Goal: Transaction & Acquisition: Purchase product/service

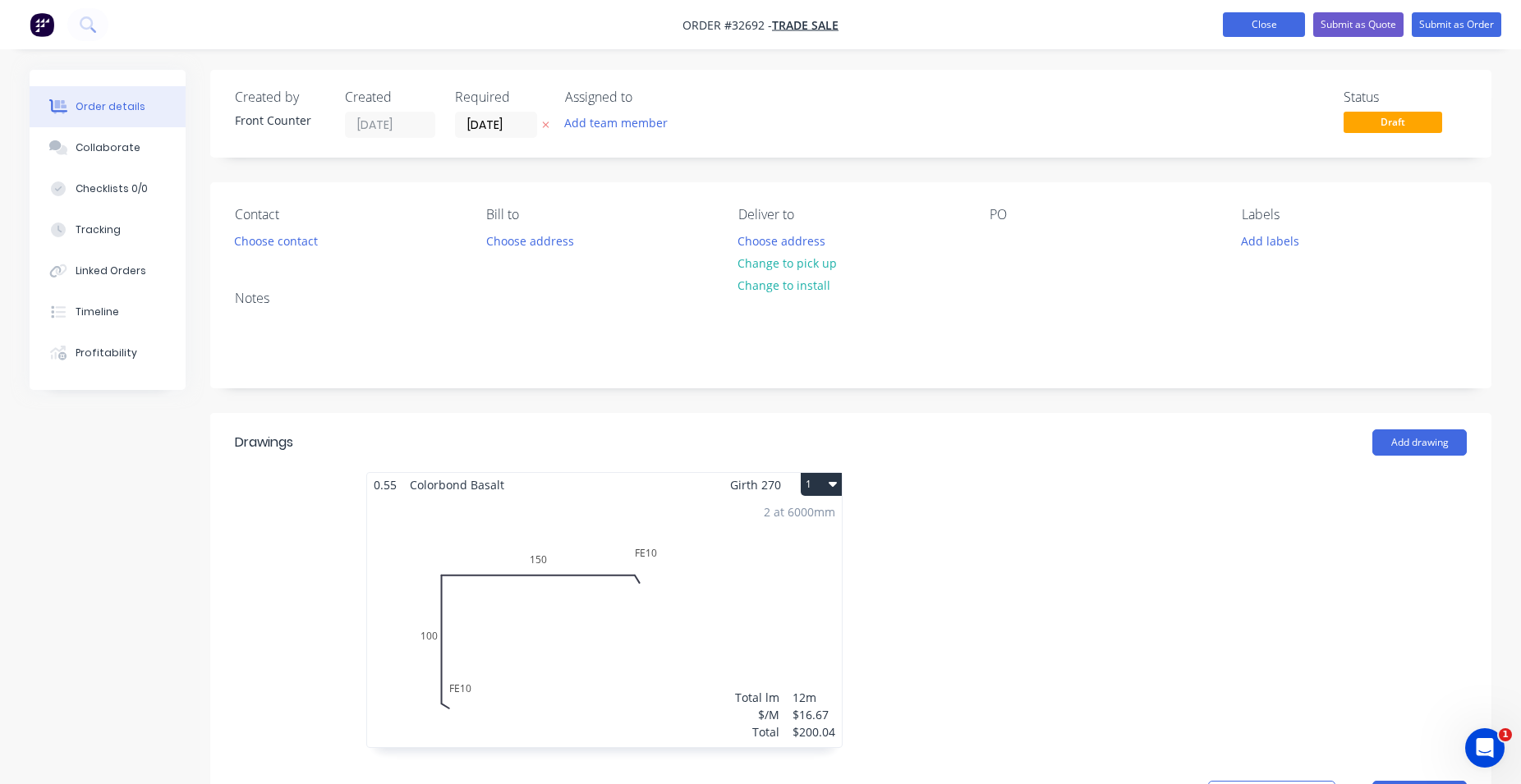
click at [1267, 30] on button "Close" at bounding box center [1264, 24] width 82 height 24
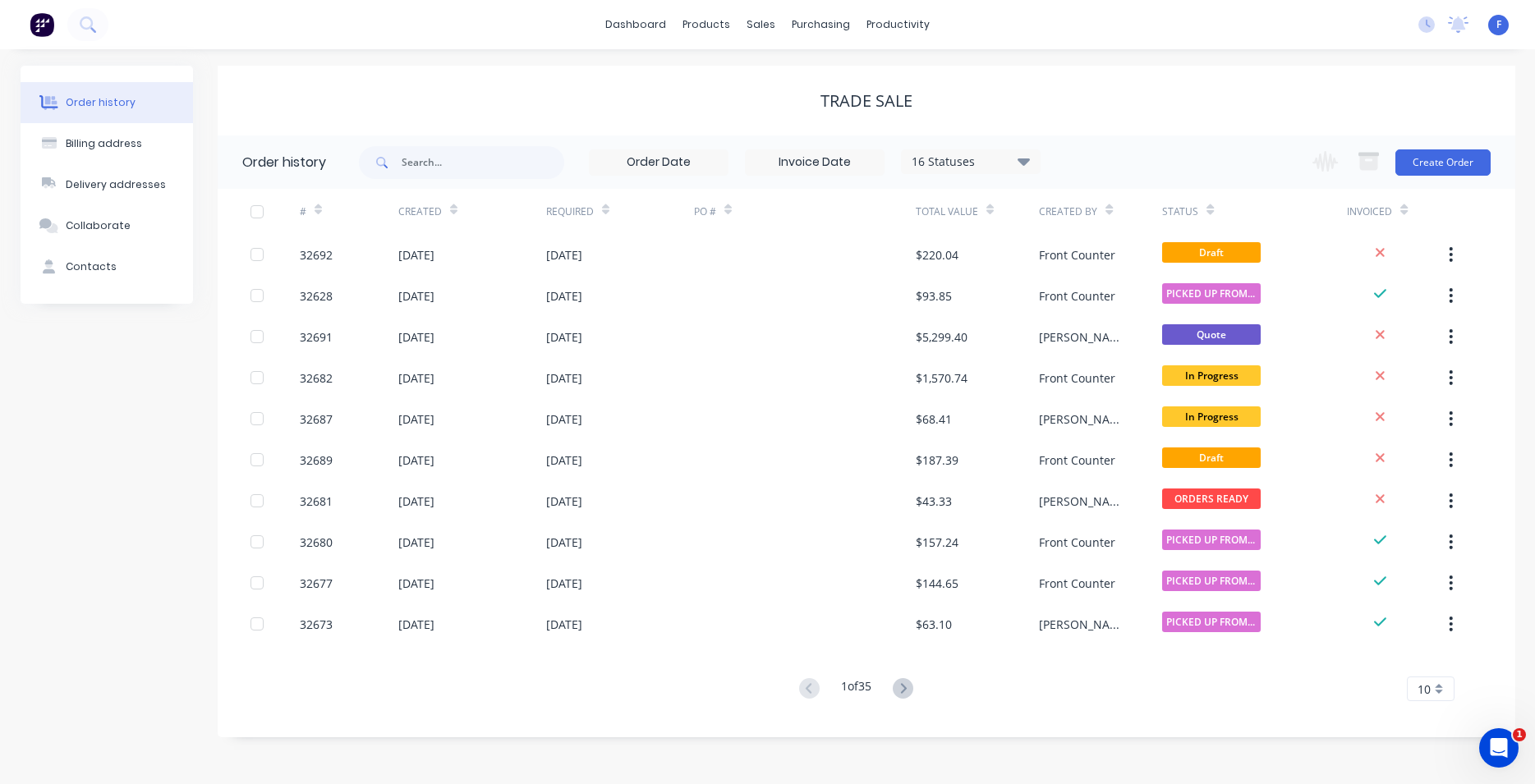
click at [41, 28] on img at bounding box center [42, 24] width 24 height 24
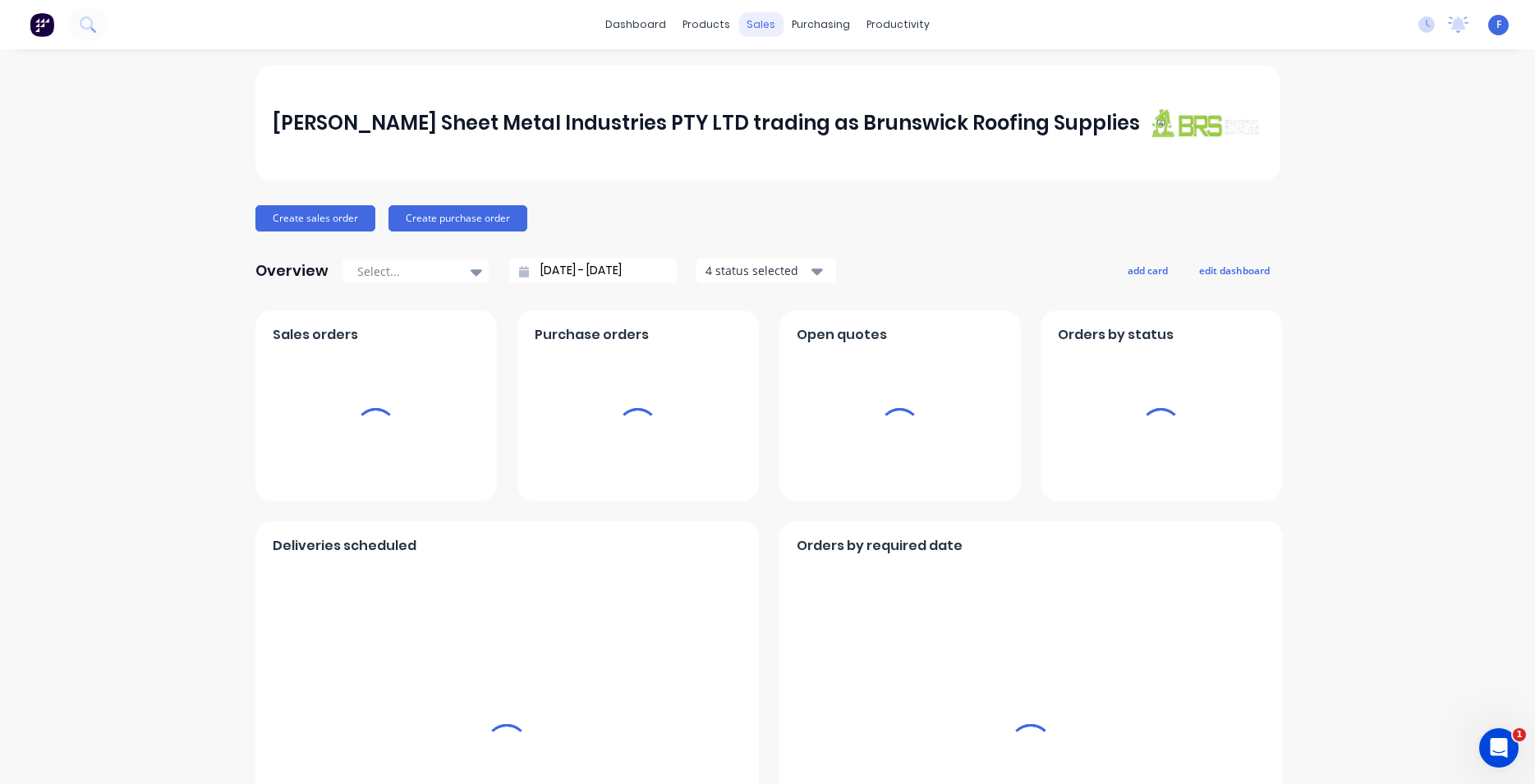
click at [754, 23] on div "sales" at bounding box center [761, 24] width 45 height 24
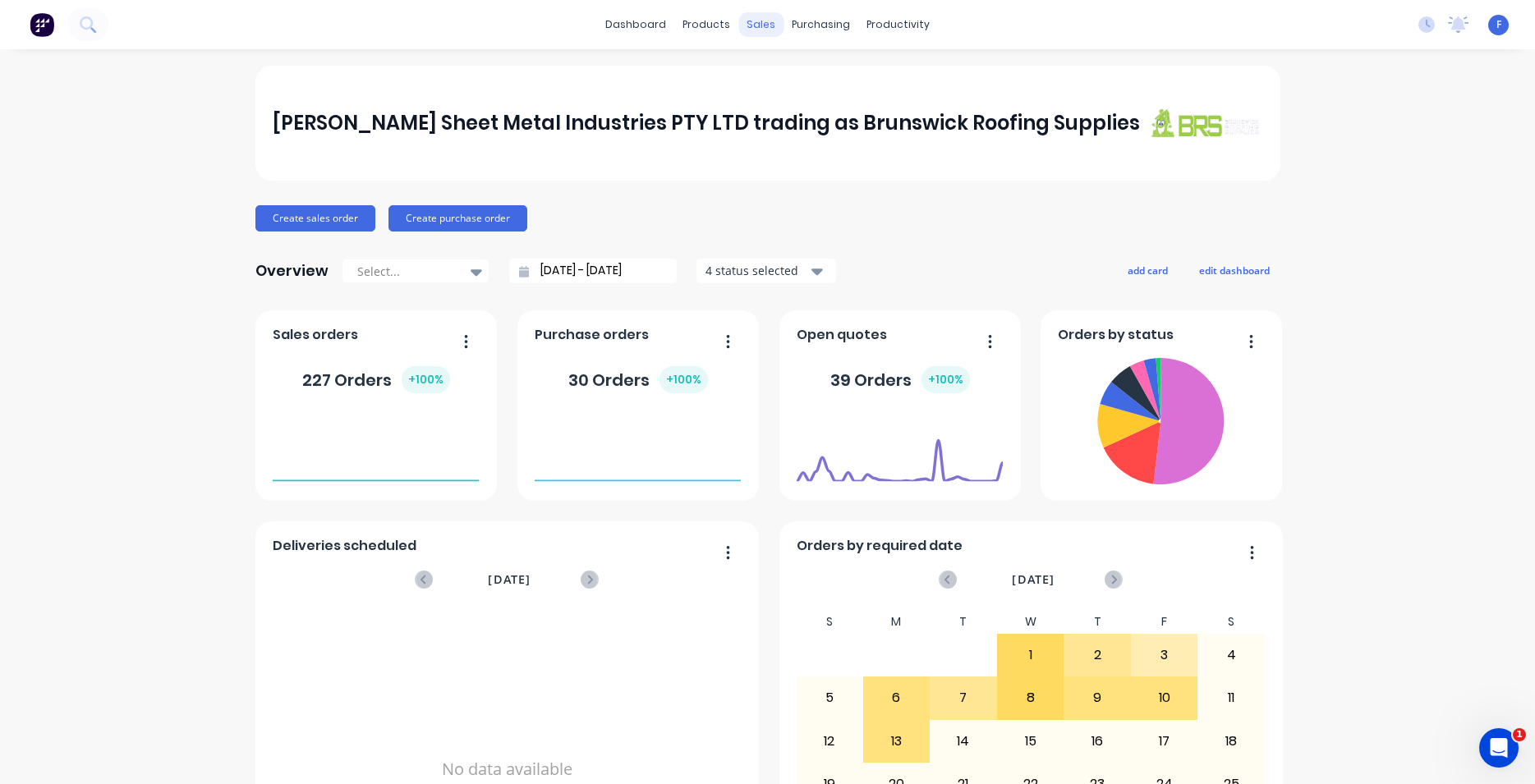
click at [754, 28] on div "sales" at bounding box center [761, 24] width 45 height 24
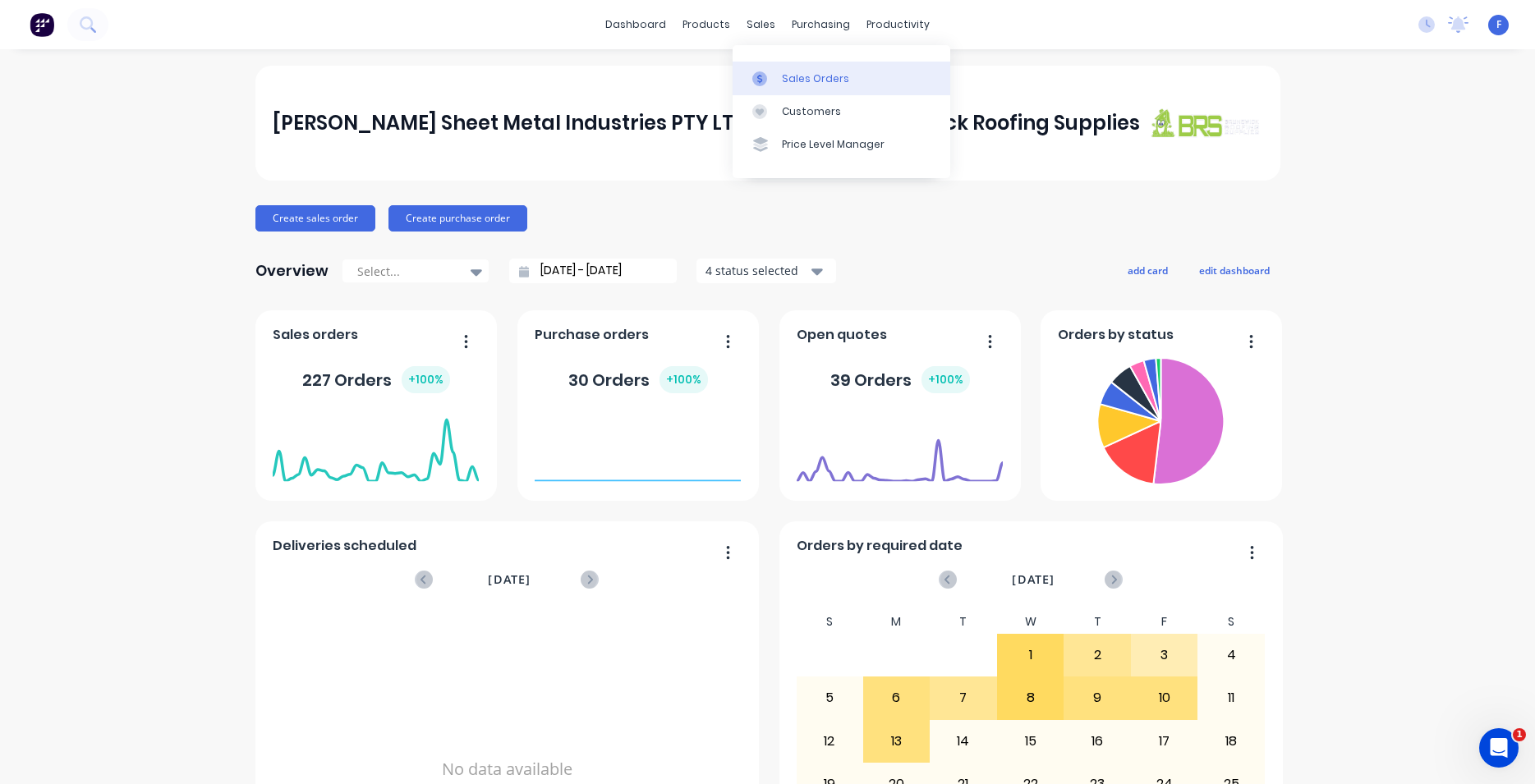
click at [844, 84] on link "Sales Orders" at bounding box center [841, 78] width 218 height 33
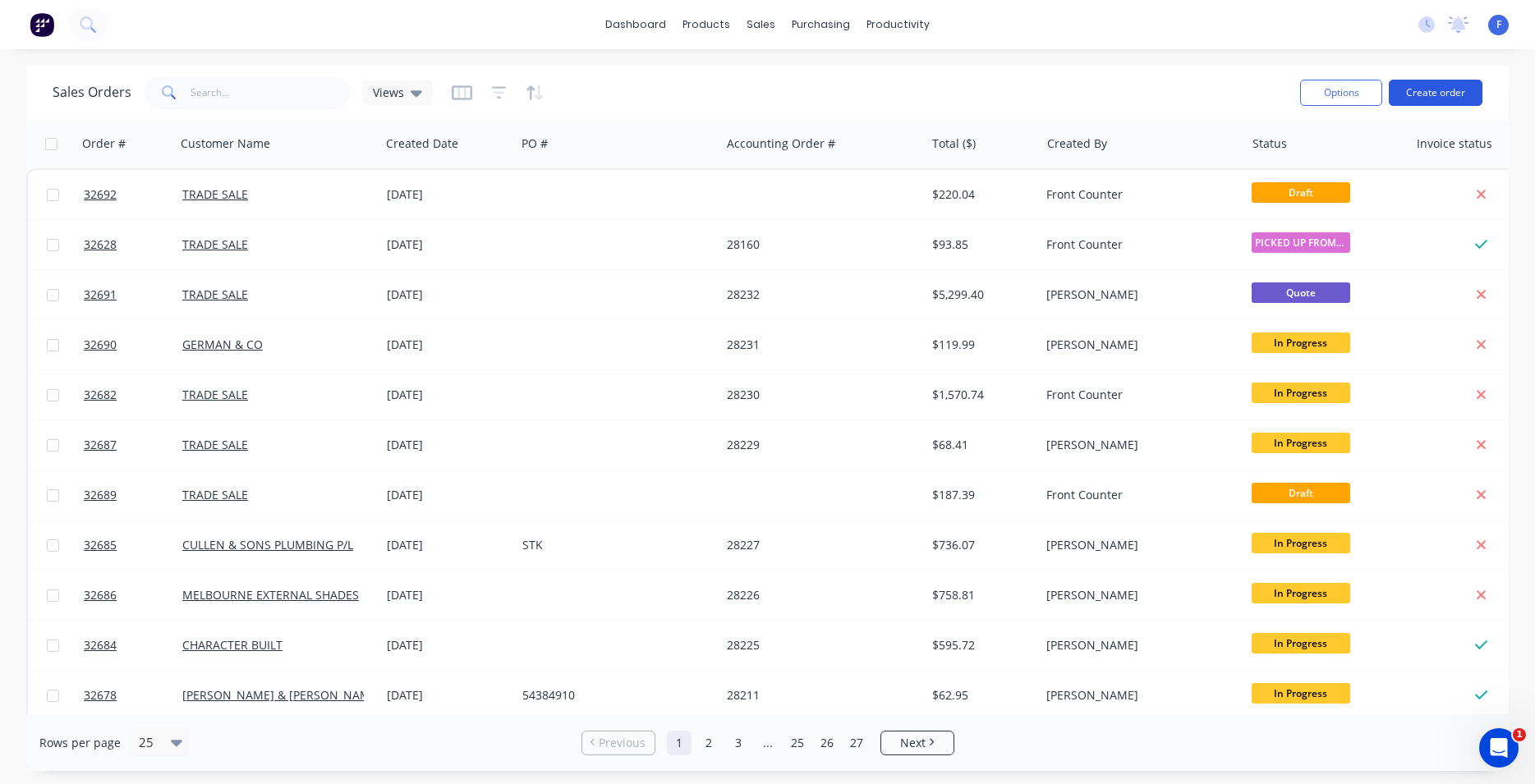
click at [1429, 87] on button "Create order" at bounding box center [1434, 93] width 94 height 26
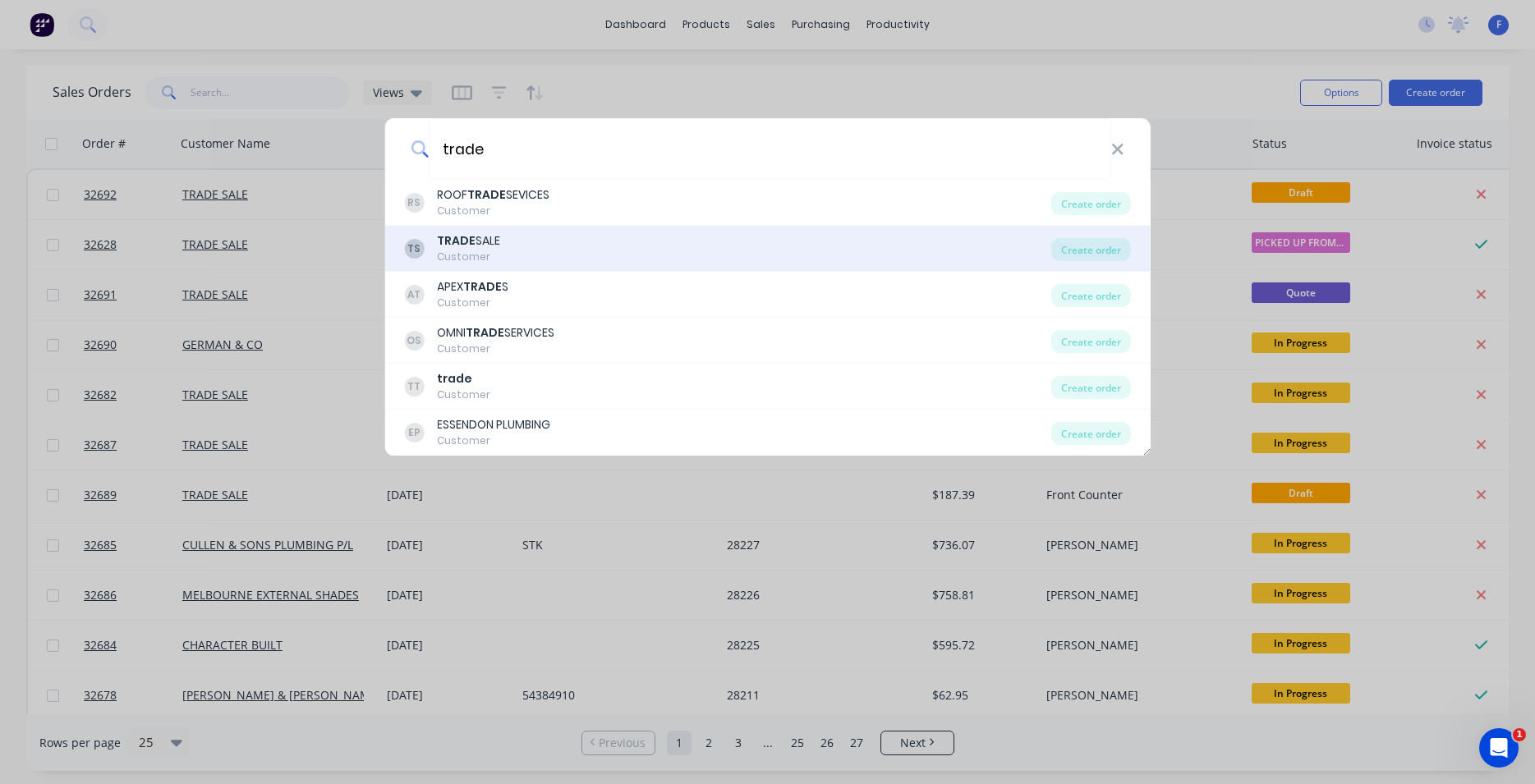
type input "trade"
click at [548, 248] on div "TS TRADE SALE Customer" at bounding box center [727, 248] width 647 height 32
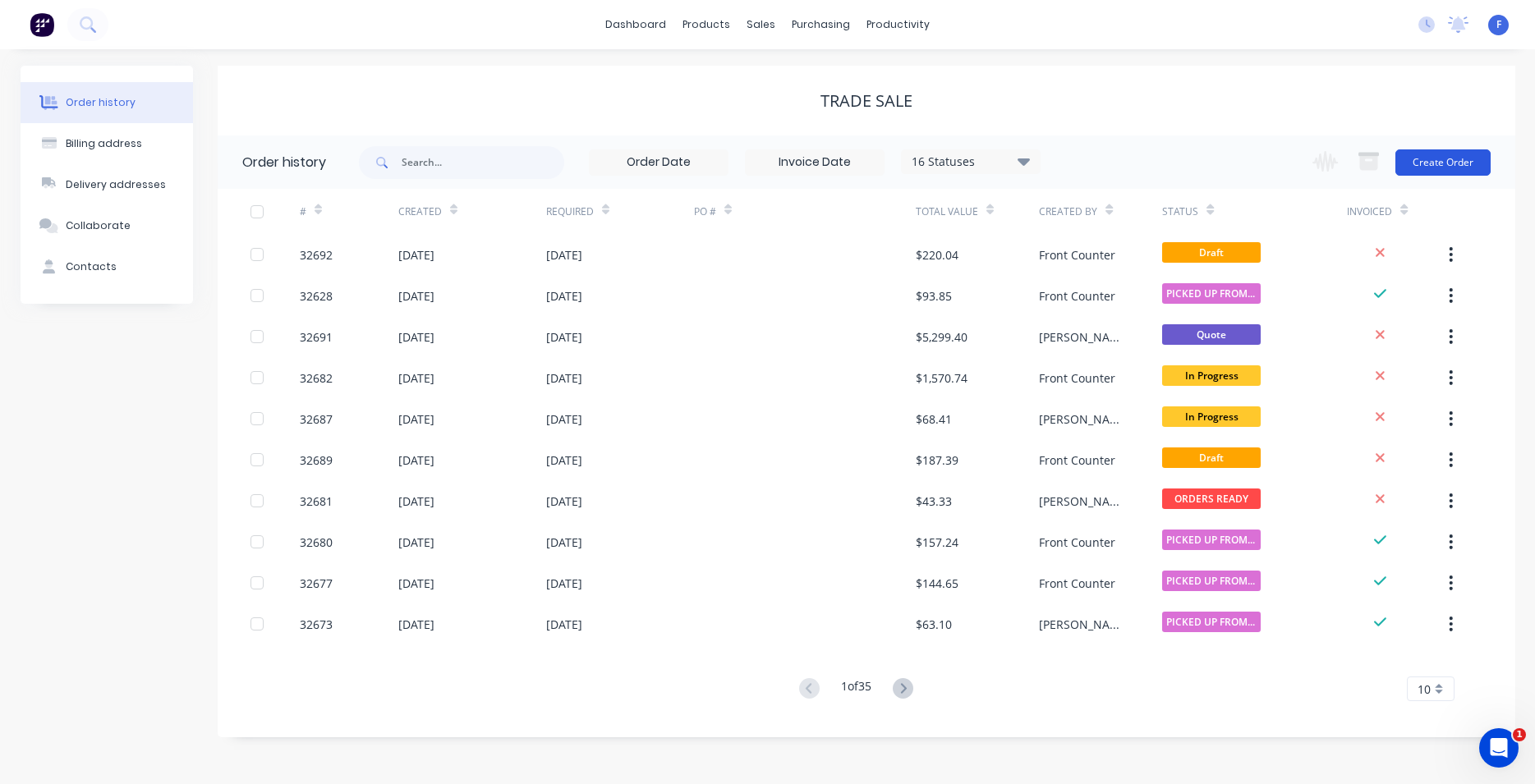
click at [1420, 160] on button "Create Order" at bounding box center [1442, 163] width 95 height 26
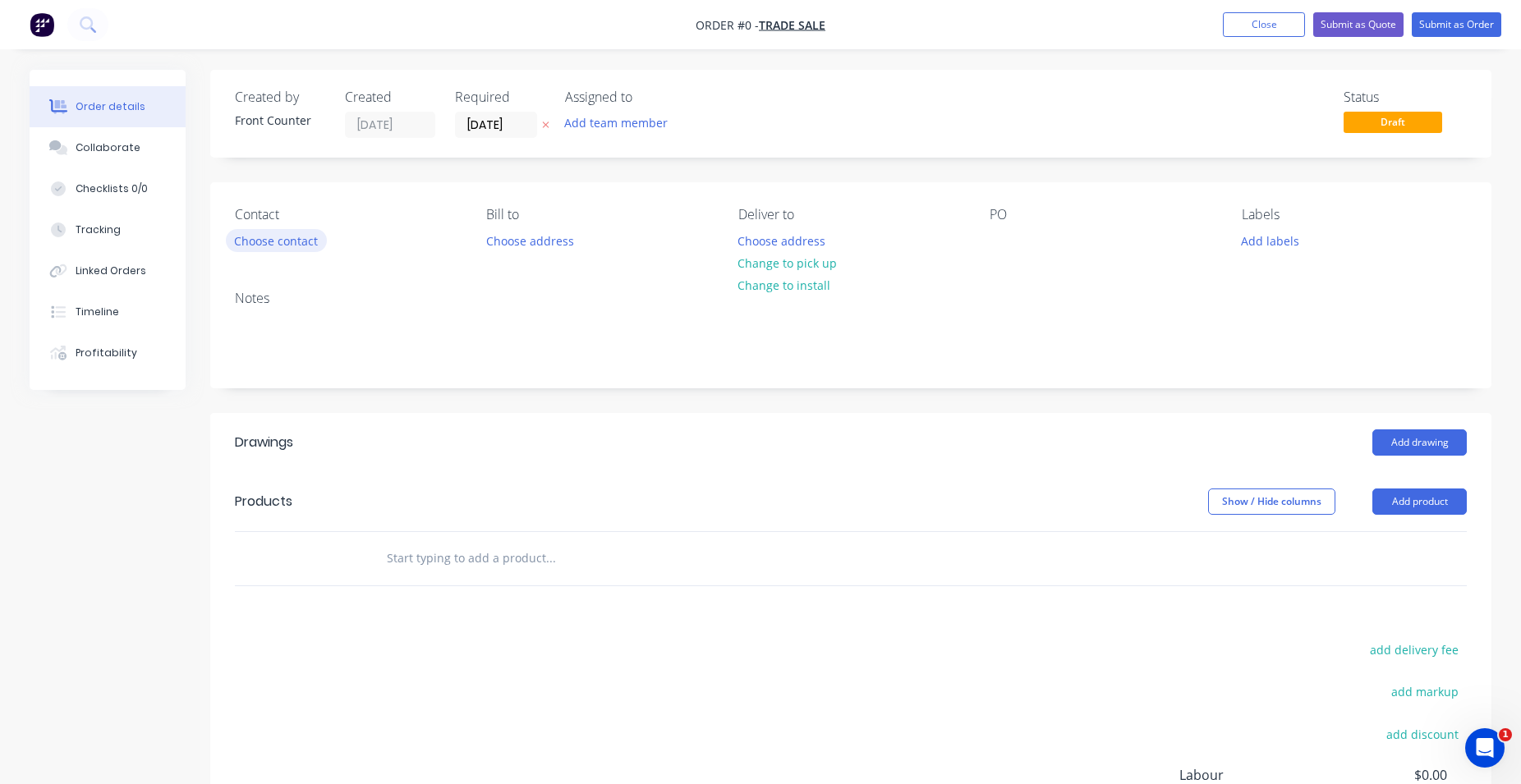
click at [310, 237] on button "Choose contact" at bounding box center [276, 239] width 101 height 22
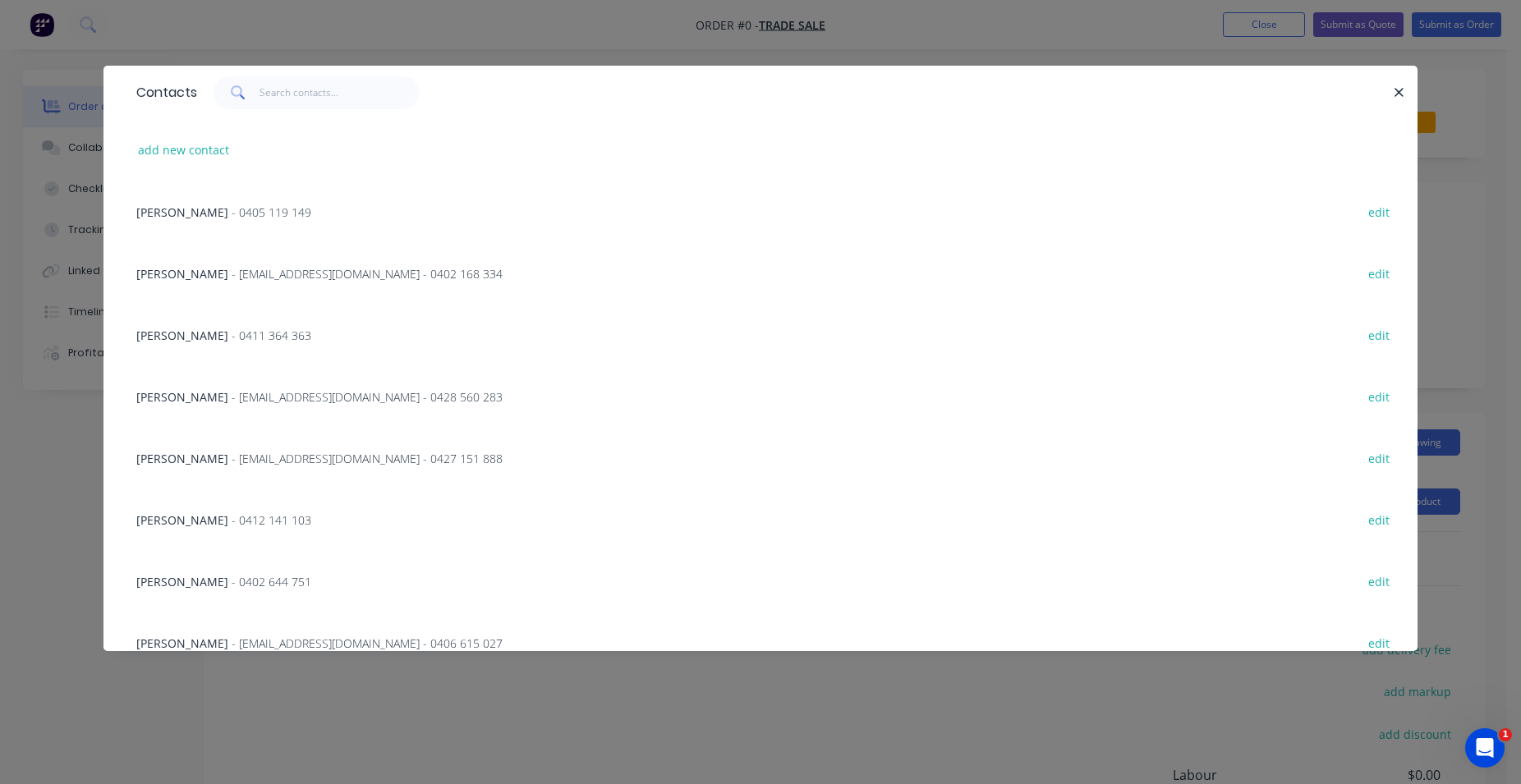
drag, startPoint x: 1401, startPoint y: 94, endPoint x: 1387, endPoint y: 98, distance: 14.6
click at [1400, 94] on icon "button" at bounding box center [1399, 93] width 10 height 15
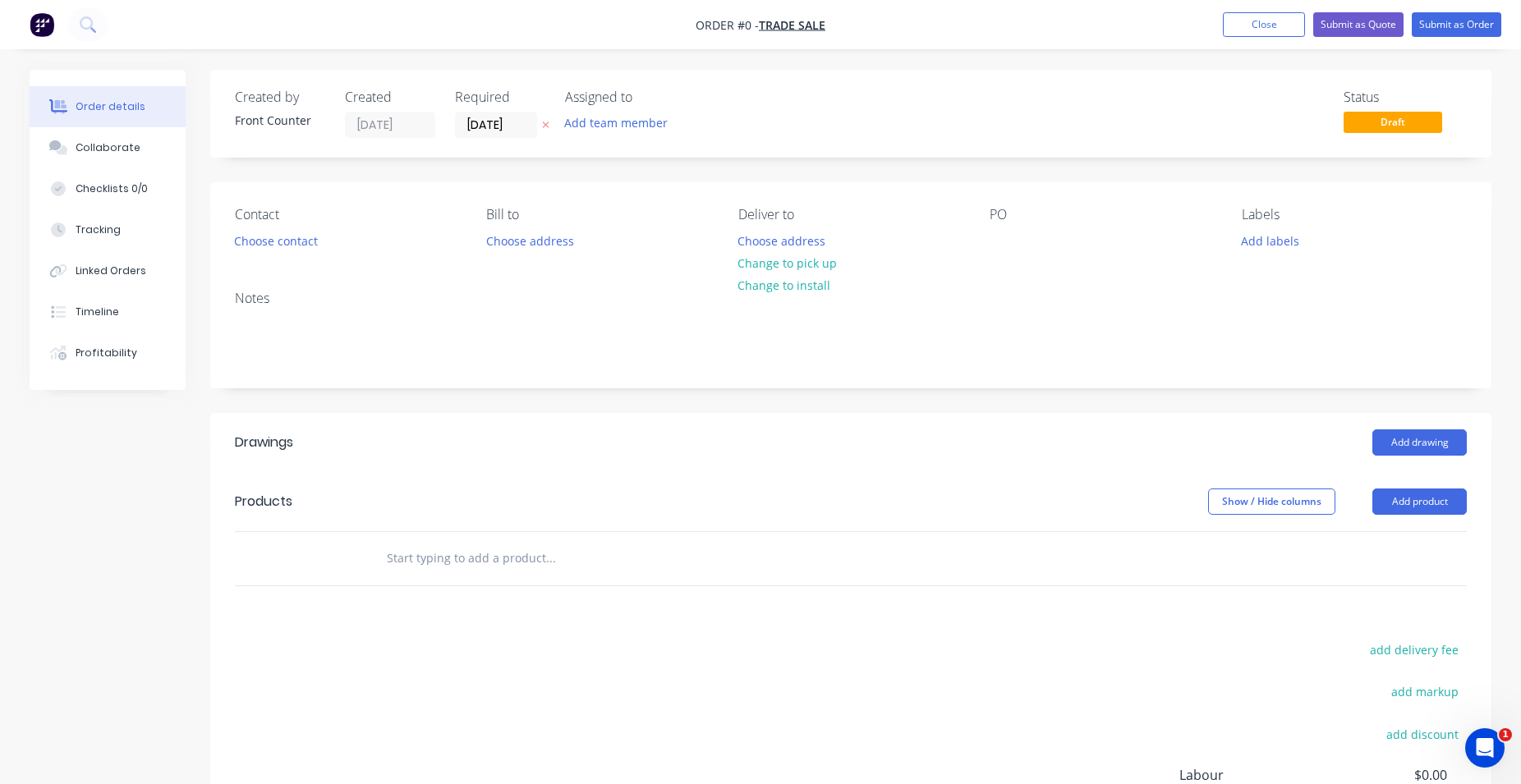
click at [545, 552] on input "text" at bounding box center [550, 559] width 329 height 33
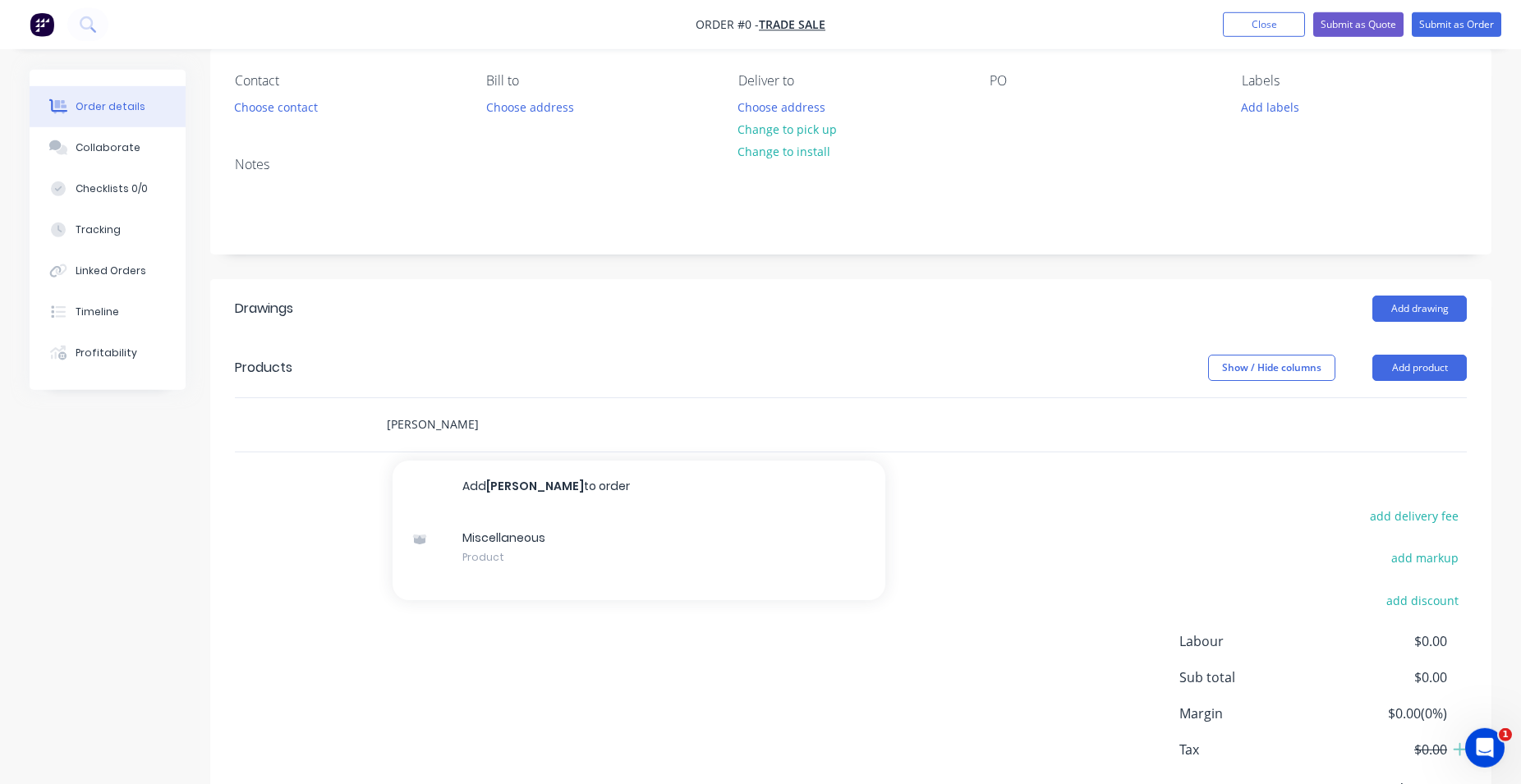
scroll to position [221, 0]
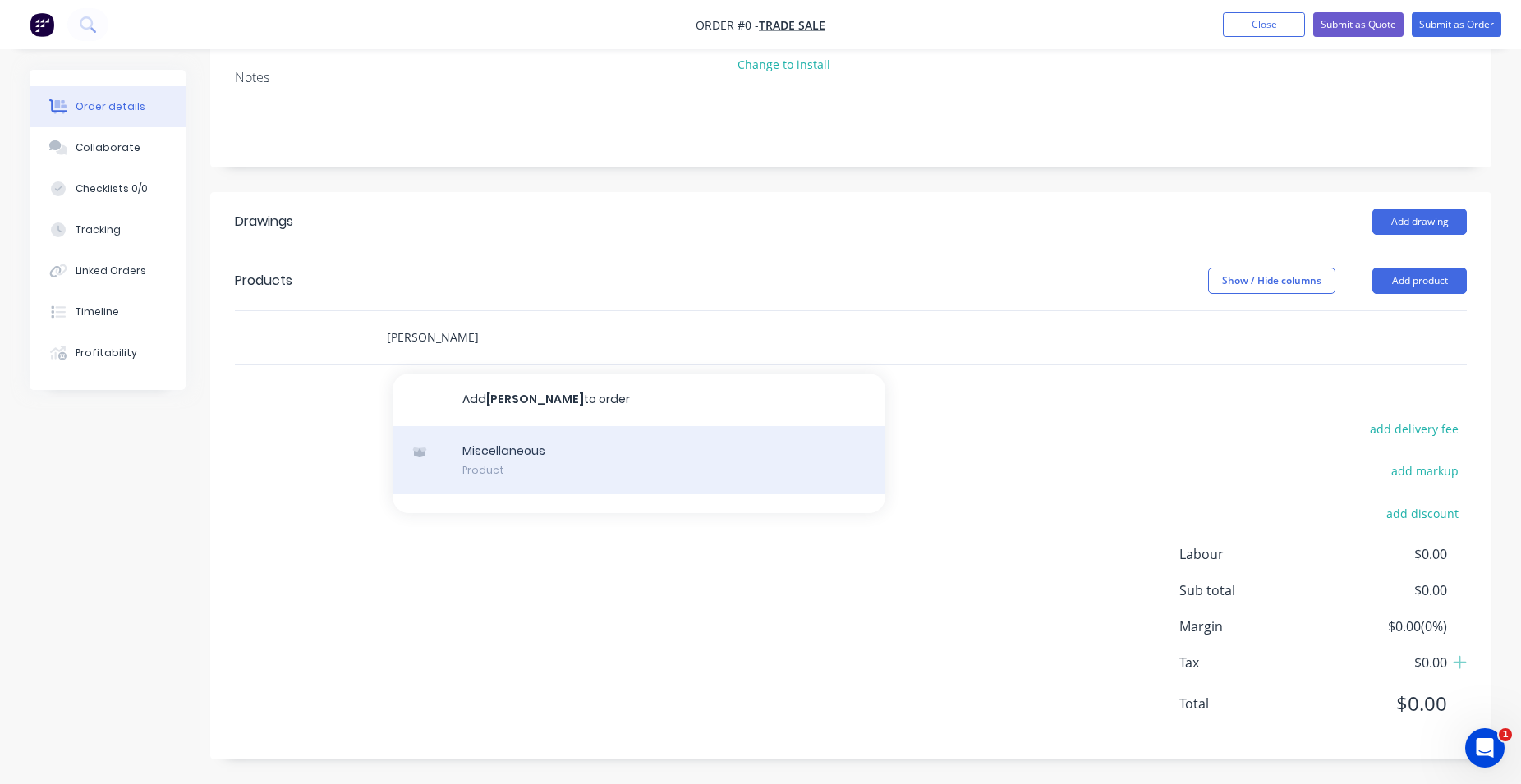
type input "[PERSON_NAME]"
click at [580, 451] on div "Miscellaneous Product" at bounding box center [639, 460] width 493 height 69
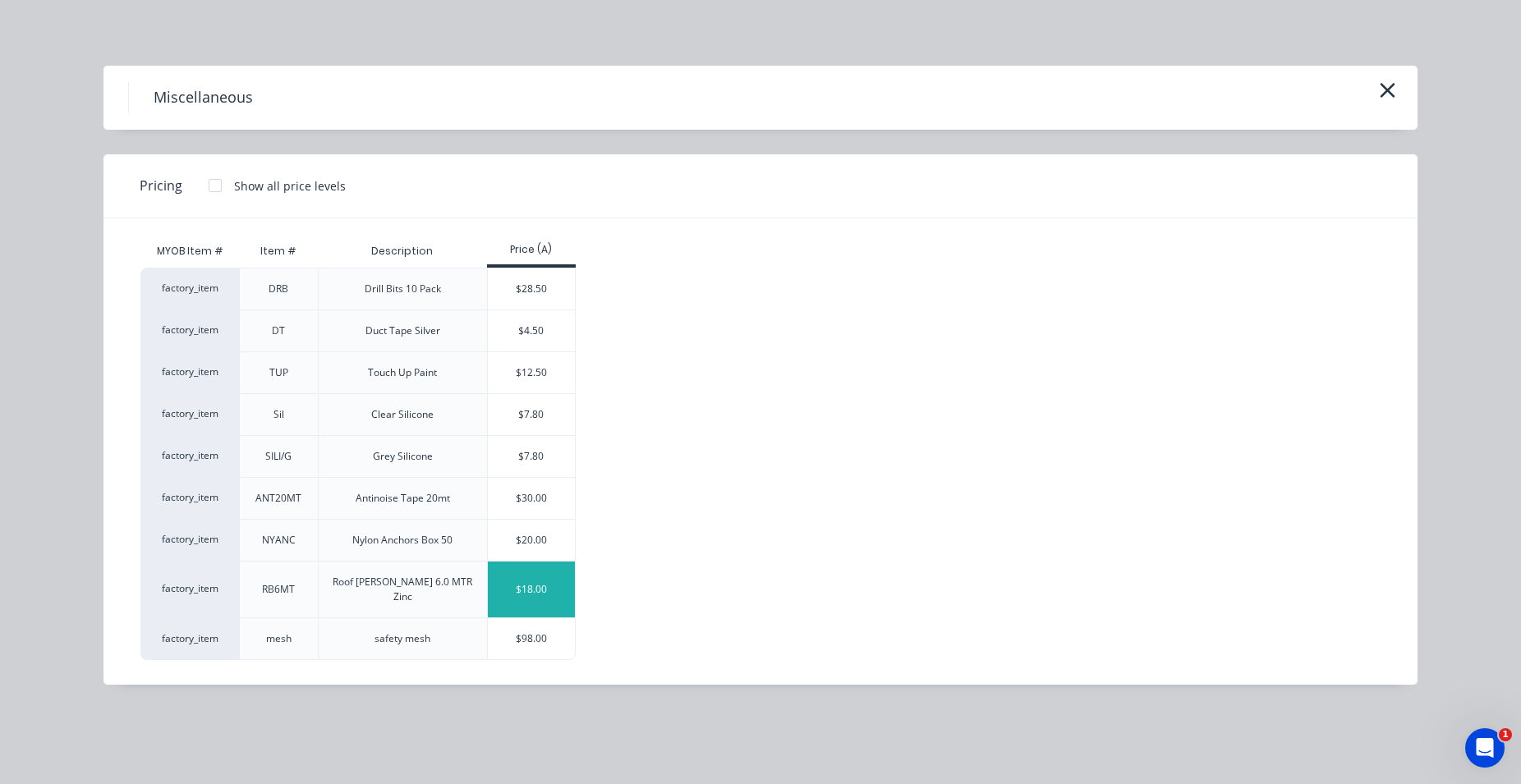
click at [522, 580] on div "$18.00" at bounding box center [531, 589] width 88 height 56
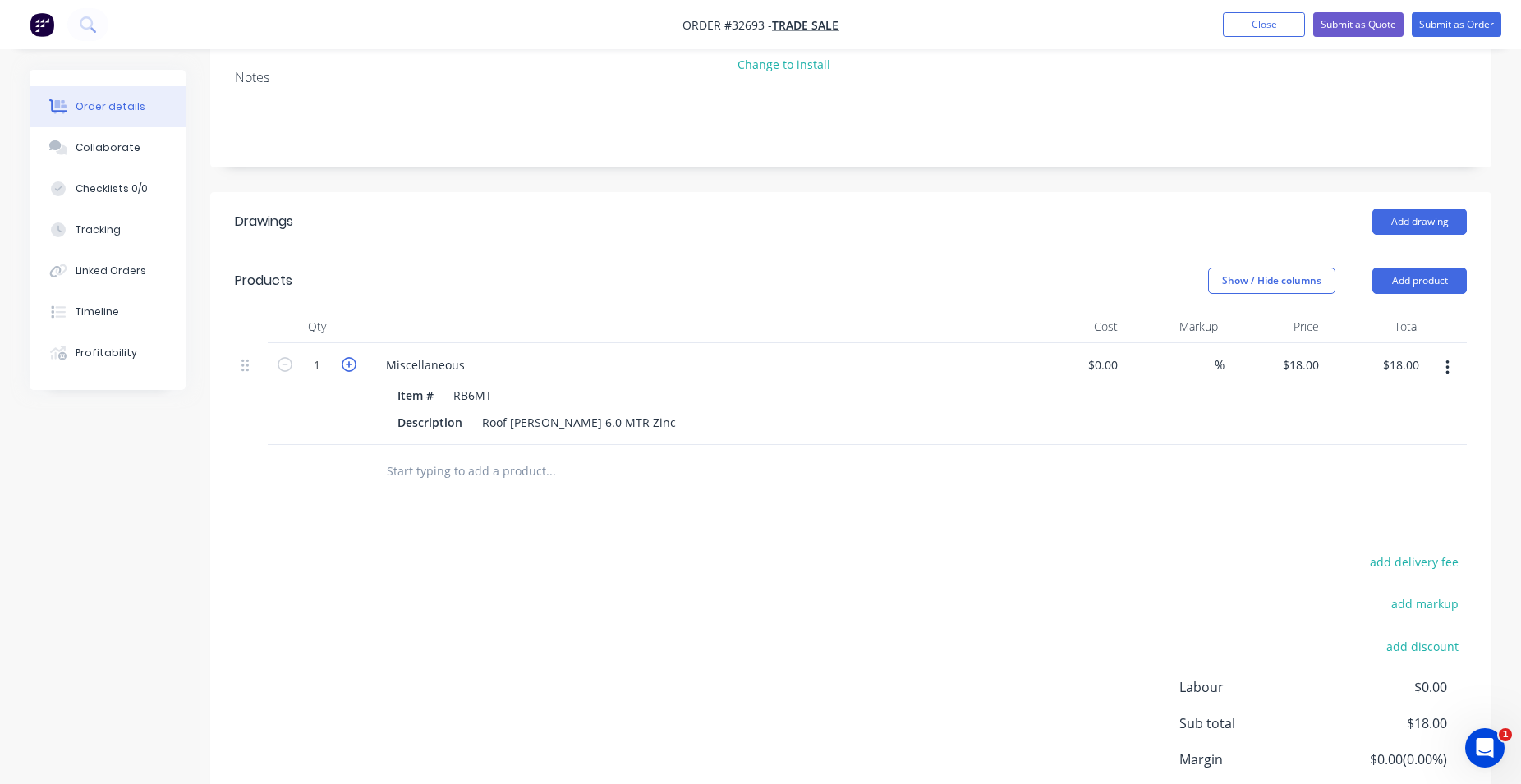
click at [346, 361] on icon "button" at bounding box center [349, 364] width 15 height 15
type input "2"
type input "$36.00"
click at [346, 361] on icon "button" at bounding box center [349, 364] width 15 height 15
type input "3"
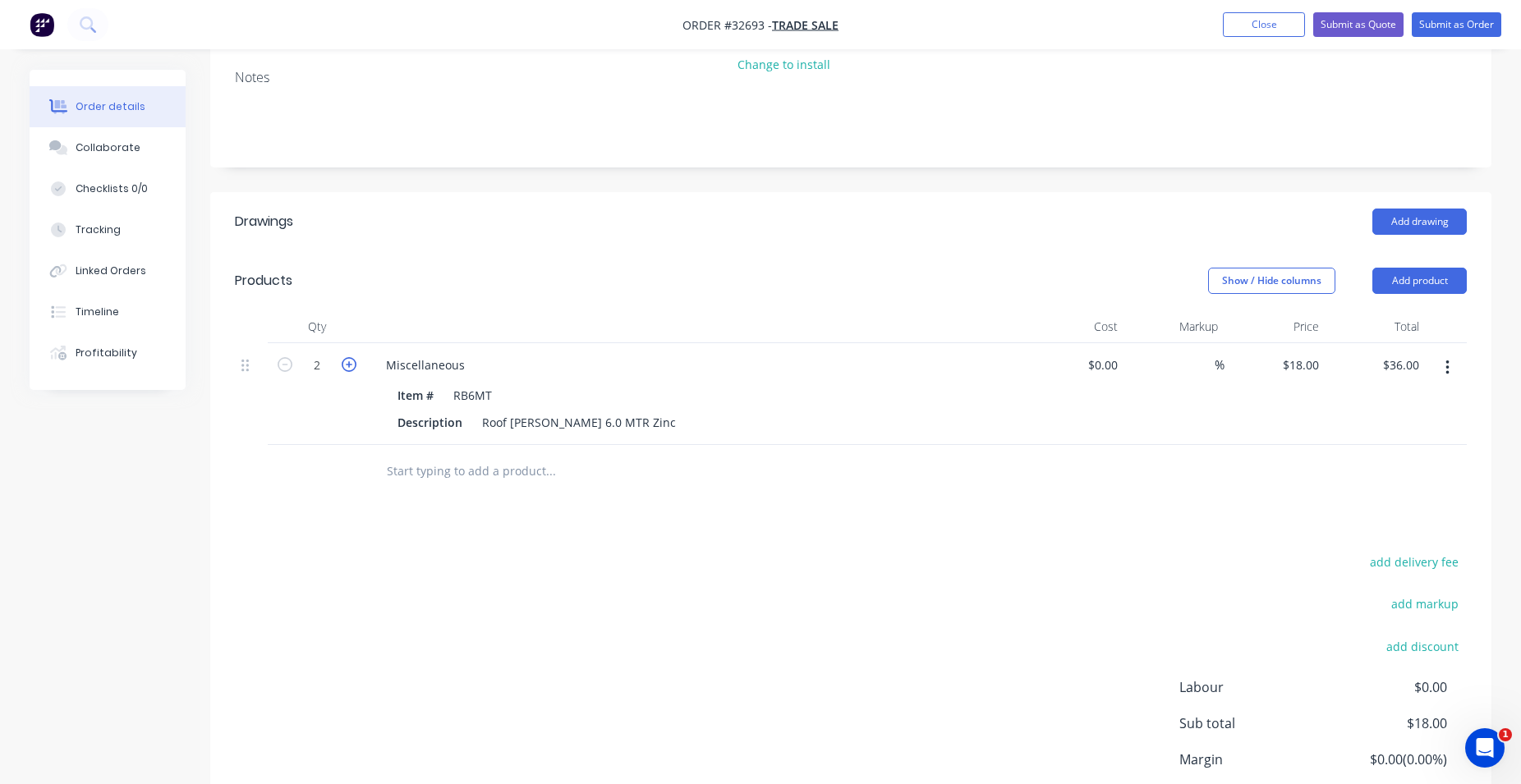
type input "$54.00"
click at [346, 361] on icon "button" at bounding box center [349, 364] width 15 height 15
type input "4"
type input "$72.00"
click at [346, 361] on icon "button" at bounding box center [349, 364] width 15 height 15
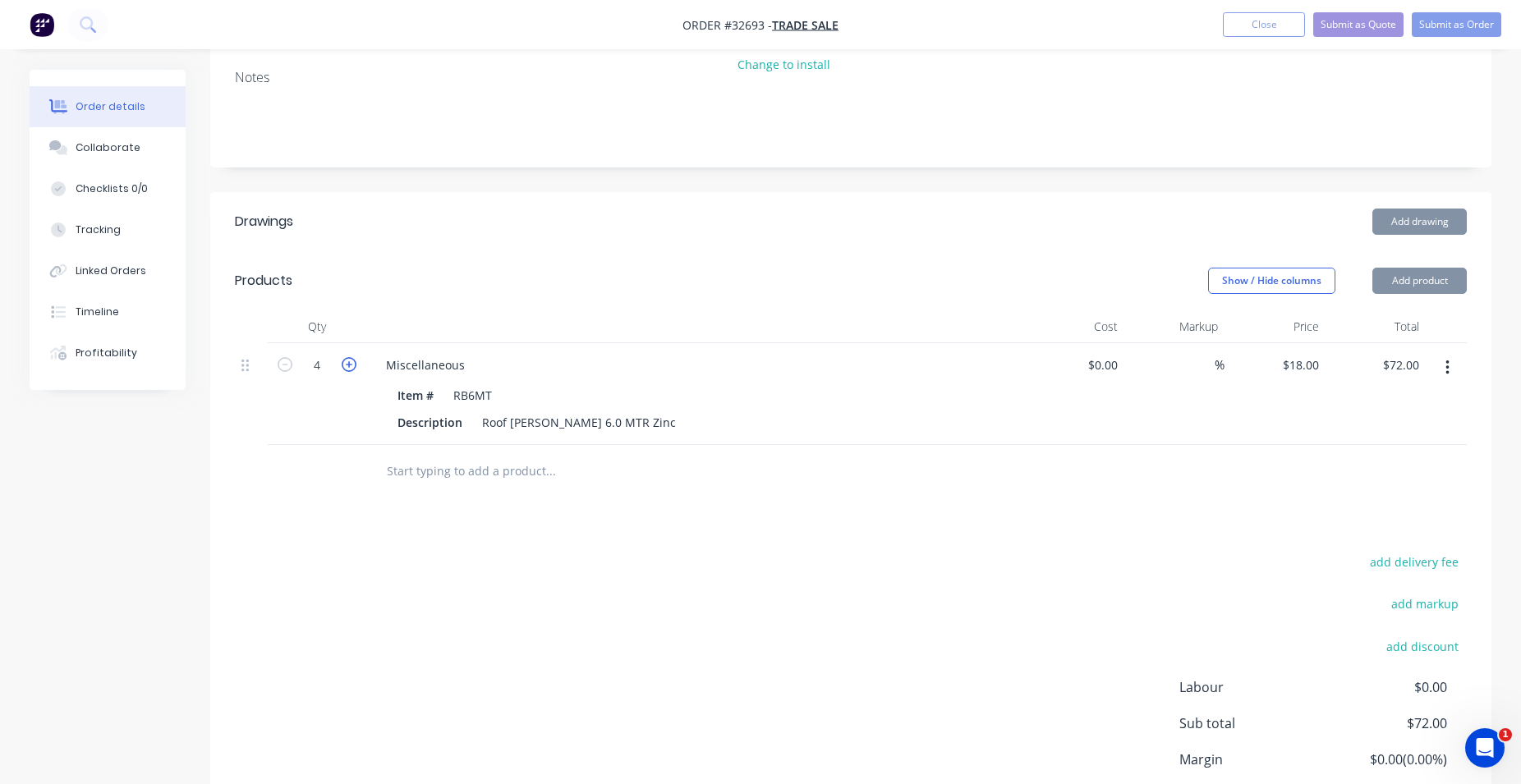
type input "5"
type input "$90.00"
click at [346, 361] on icon "button" at bounding box center [349, 364] width 15 height 15
type input "6"
type input "$108.00"
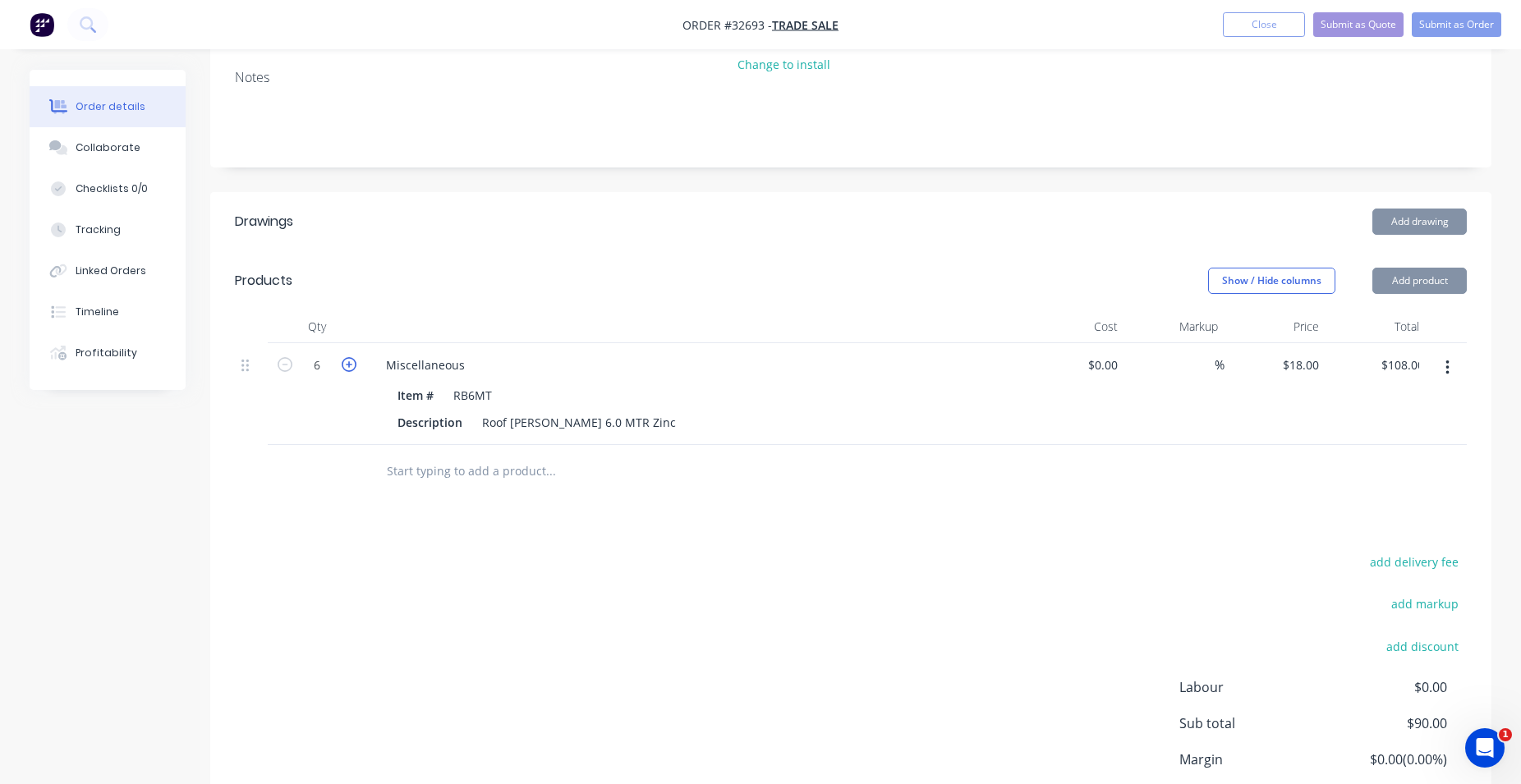
click at [346, 361] on icon "button" at bounding box center [349, 364] width 15 height 15
type input "7"
type input "$126.00"
click at [346, 361] on icon "button" at bounding box center [349, 364] width 15 height 15
type input "8"
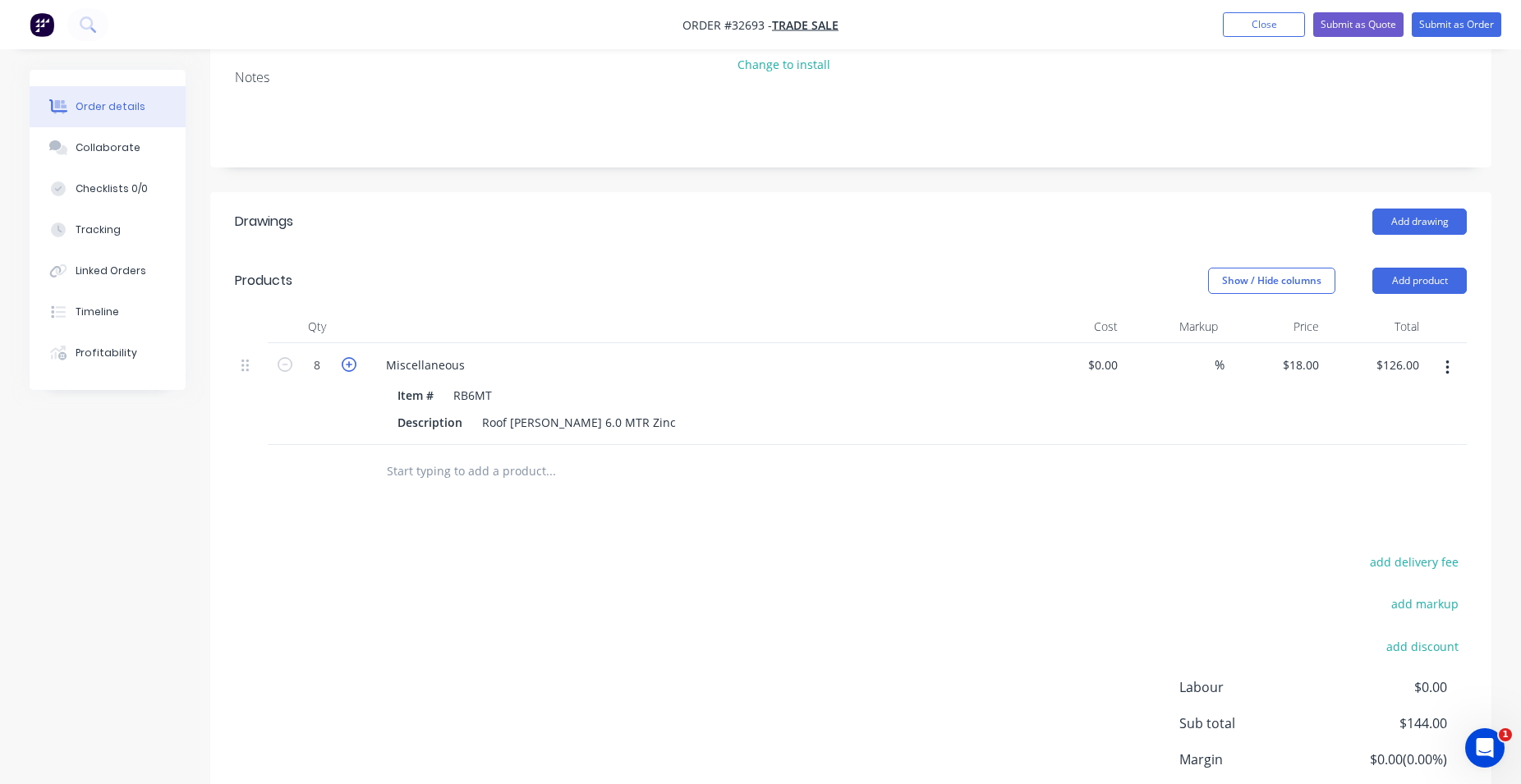
type input "$144.00"
click at [346, 361] on icon "button" at bounding box center [349, 364] width 15 height 15
type input "9"
type input "$162.00"
click at [346, 361] on icon "button" at bounding box center [349, 364] width 15 height 15
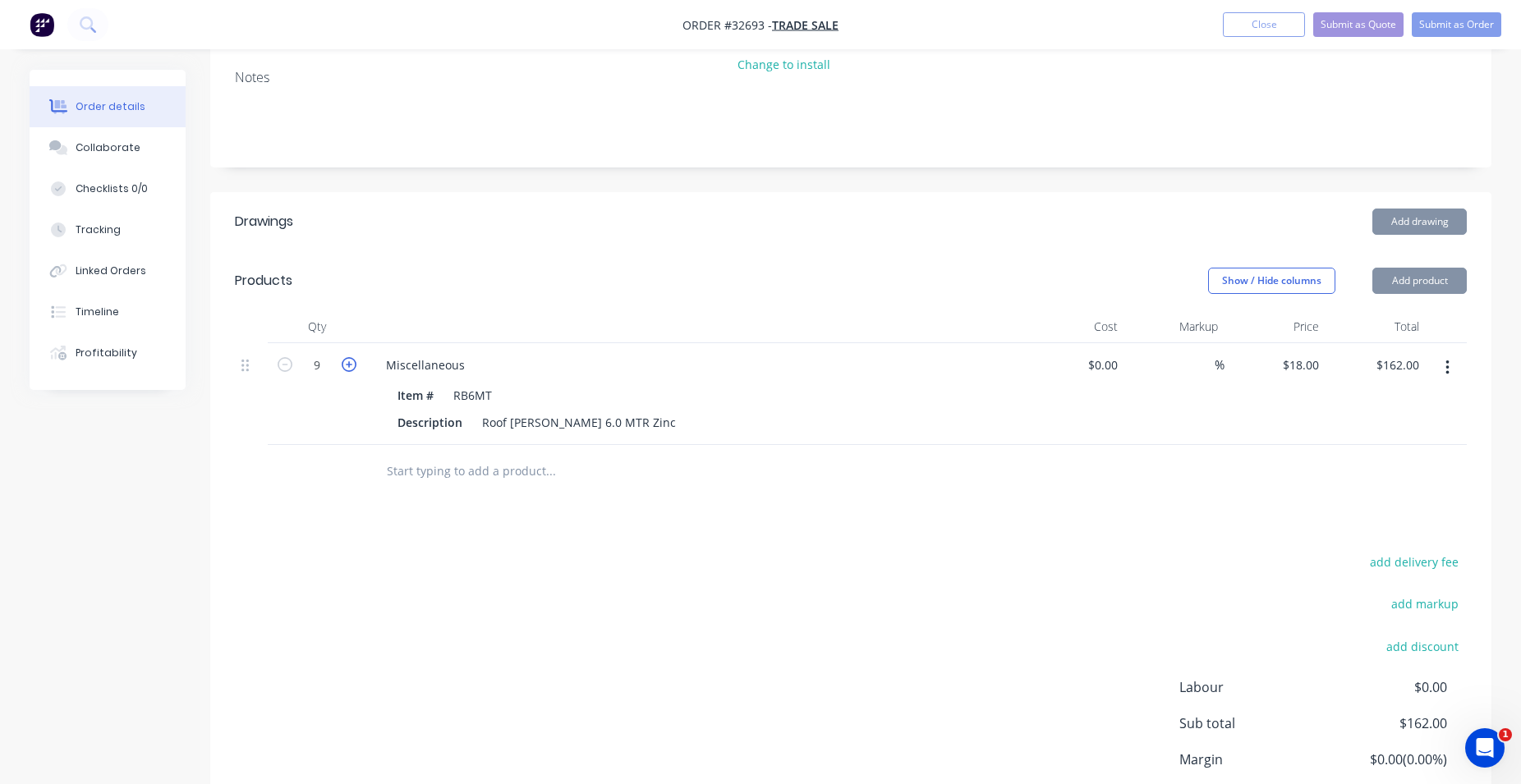
type input "10"
type input "$180.00"
click at [346, 361] on icon "button" at bounding box center [349, 364] width 15 height 15
type input "11"
type input "$198.00"
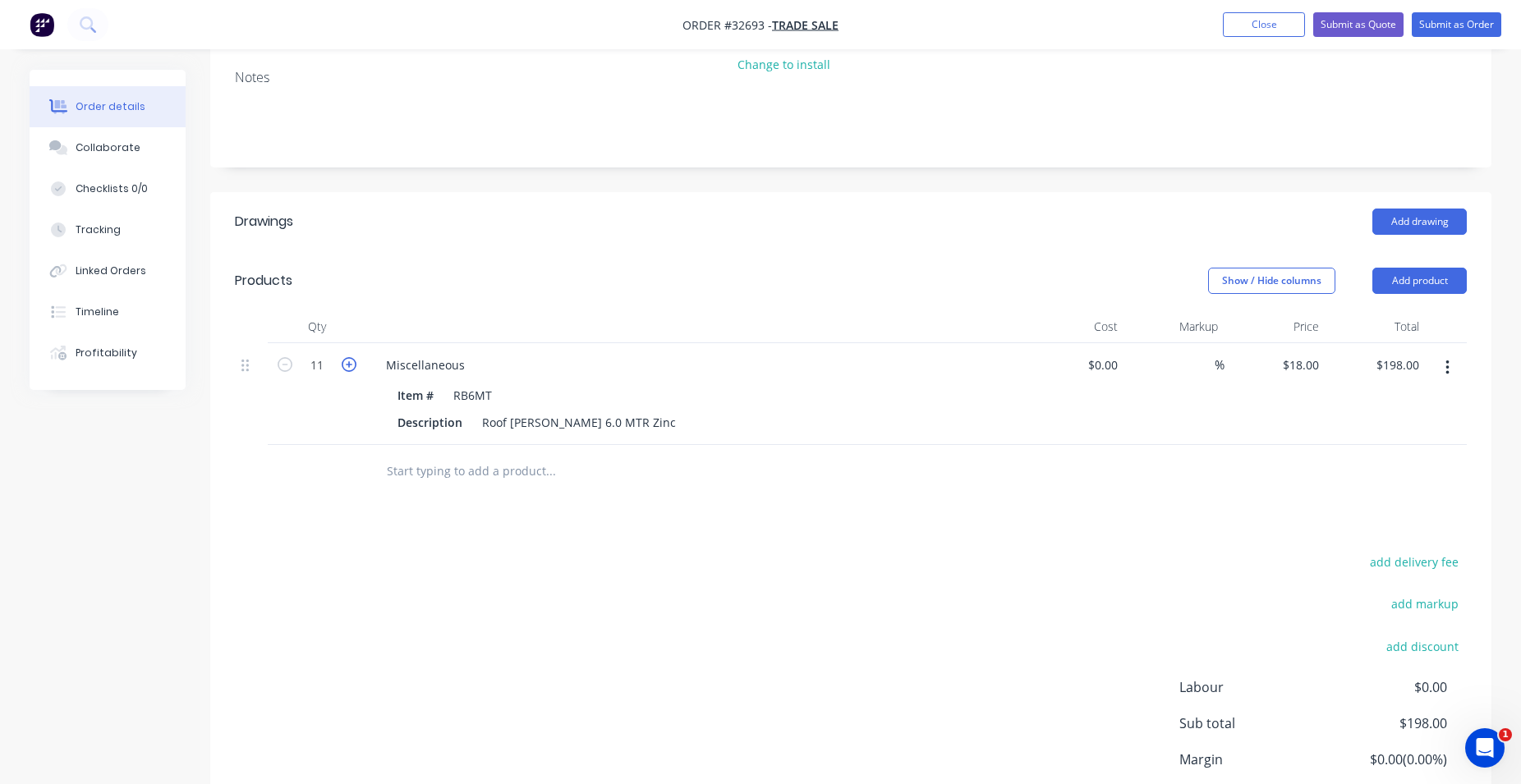
click at [346, 361] on icon "button" at bounding box center [349, 364] width 15 height 15
type input "12"
type input "$216.00"
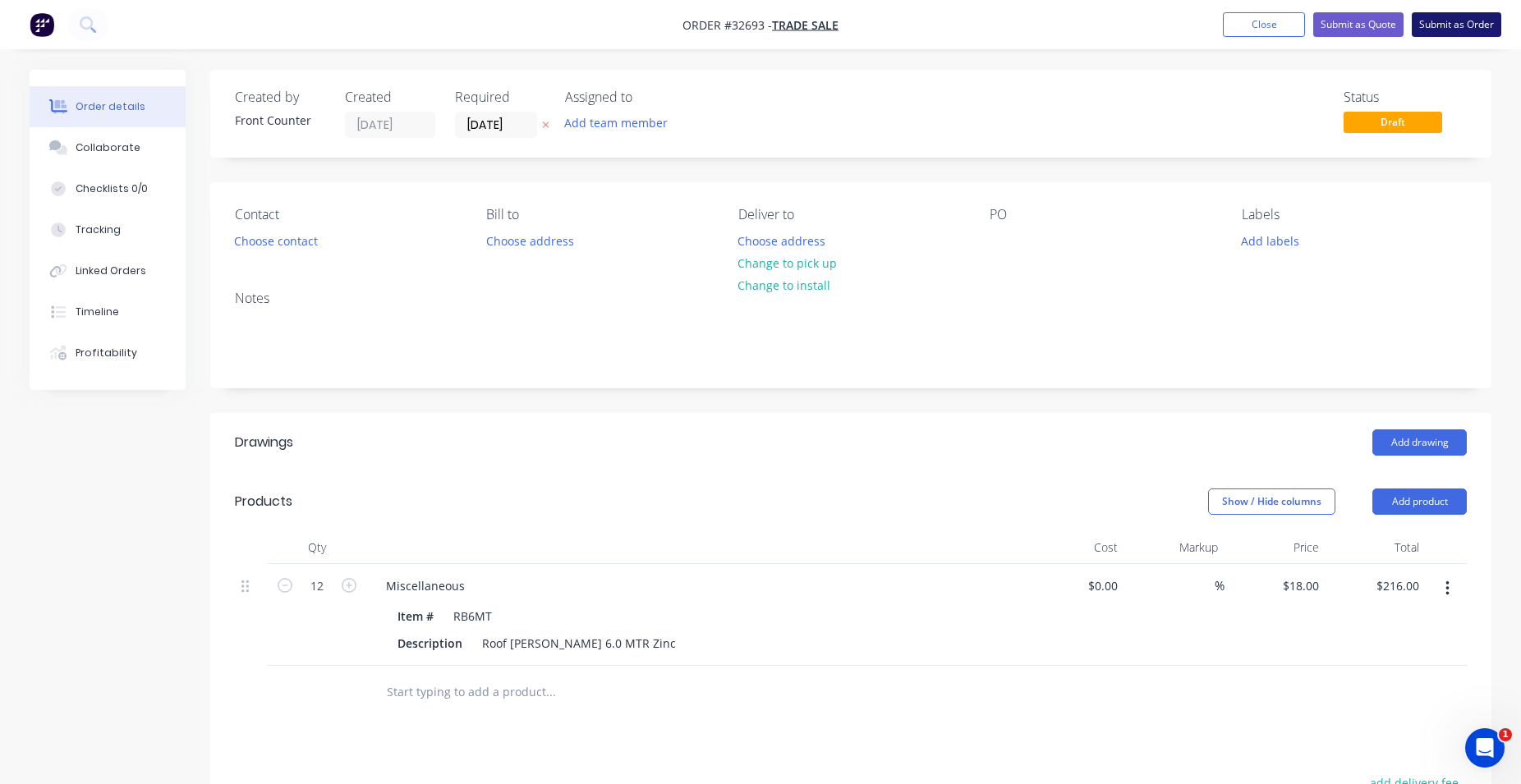
click at [1435, 24] on button "Submit as Order" at bounding box center [1456, 24] width 89 height 24
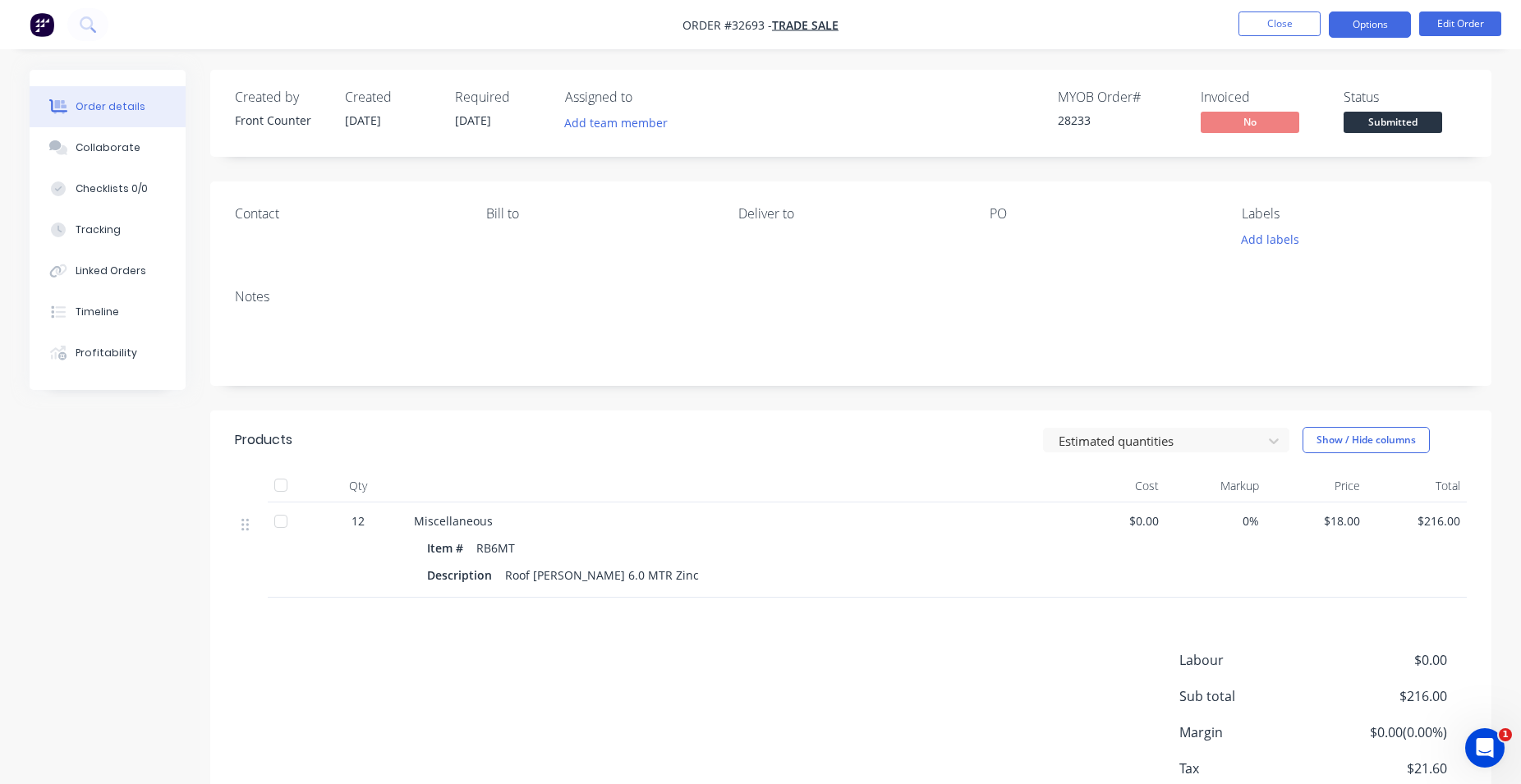
click at [1385, 26] on button "Options" at bounding box center [1370, 24] width 82 height 26
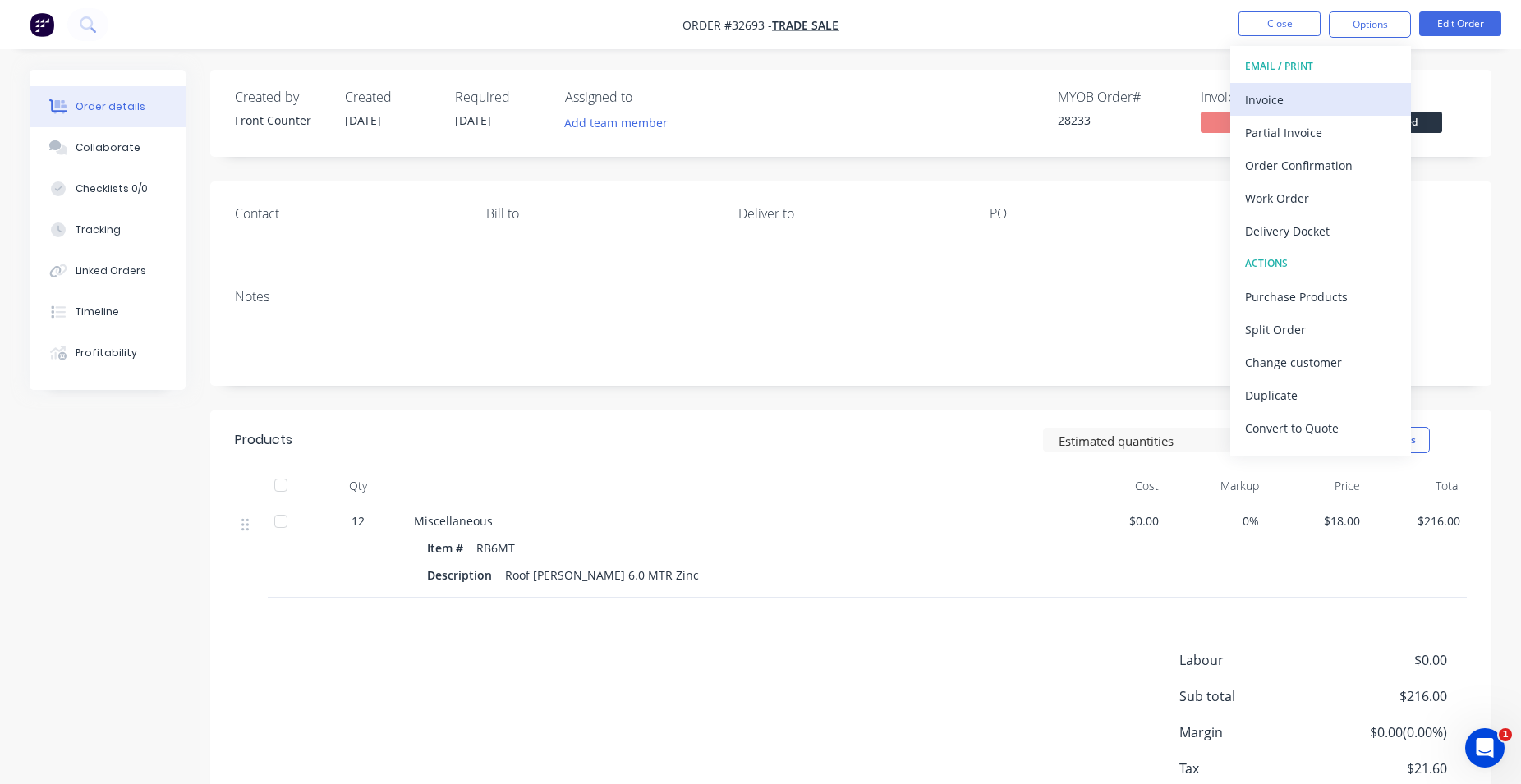
click at [1338, 103] on div "Invoice" at bounding box center [1320, 100] width 151 height 24
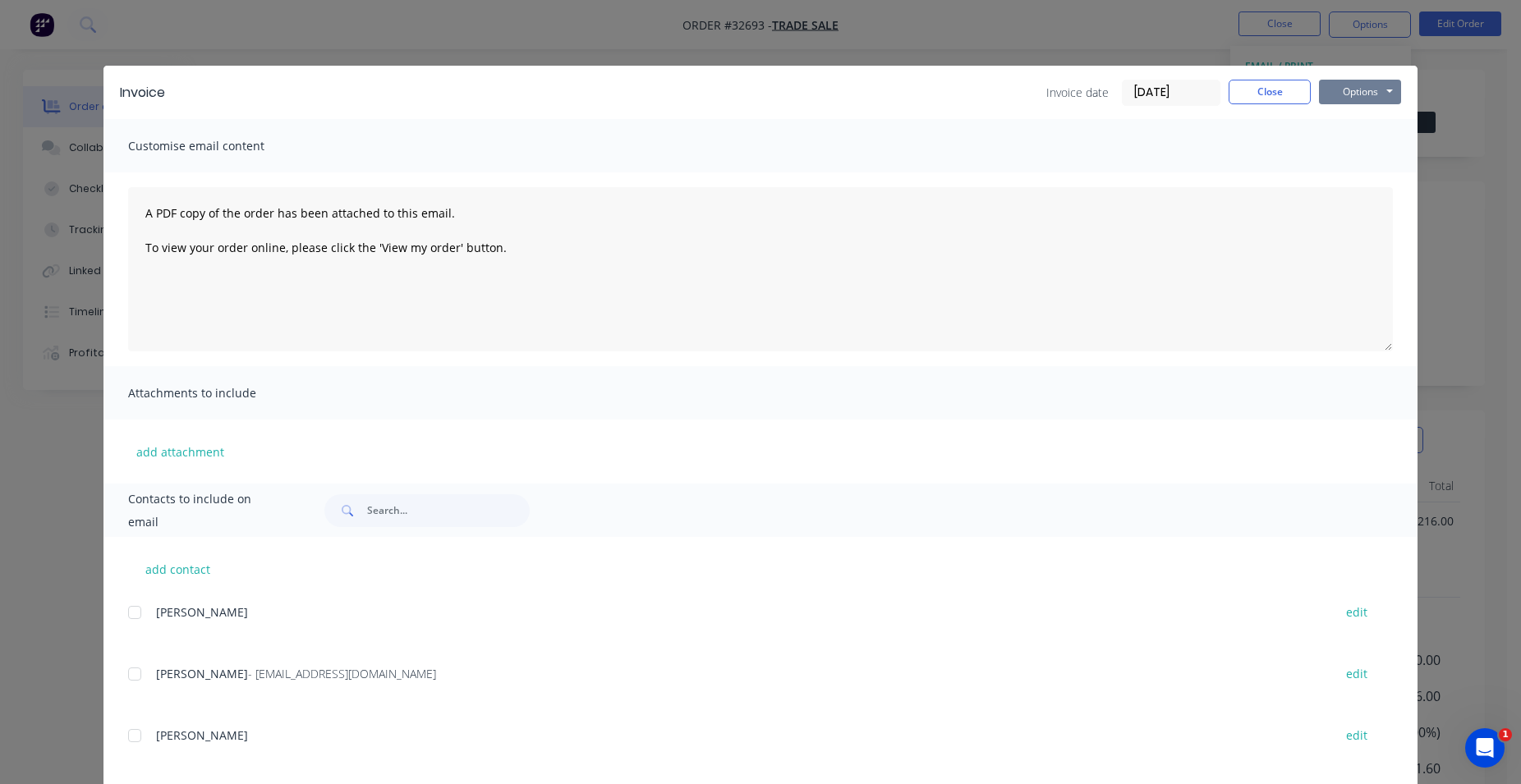
click at [1358, 89] on button "Options" at bounding box center [1360, 92] width 82 height 24
click at [1365, 143] on button "Print" at bounding box center [1372, 148] width 105 height 27
click at [1277, 88] on button "Close" at bounding box center [1269, 92] width 82 height 24
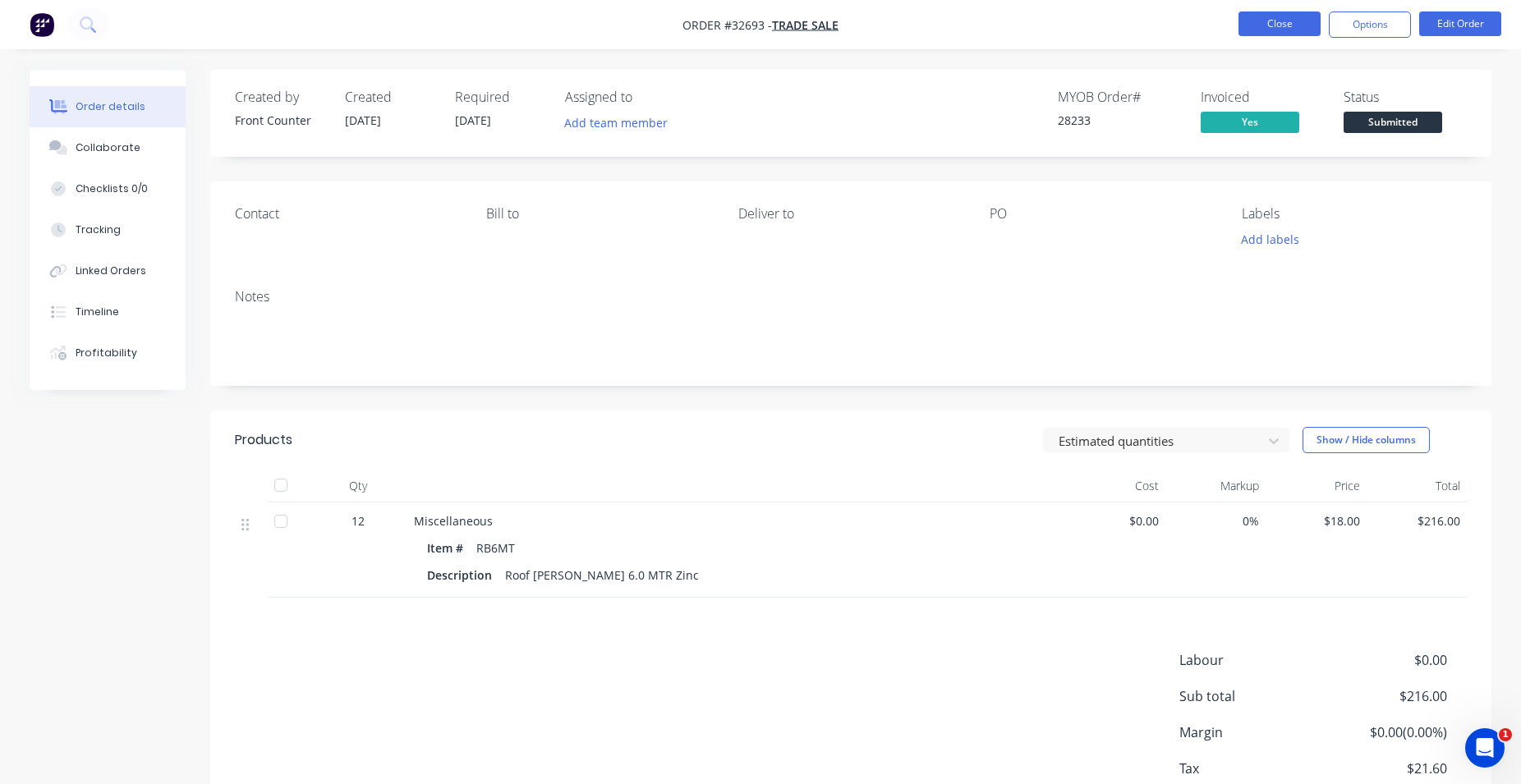
click at [1263, 19] on button "Close" at bounding box center [1279, 24] width 82 height 24
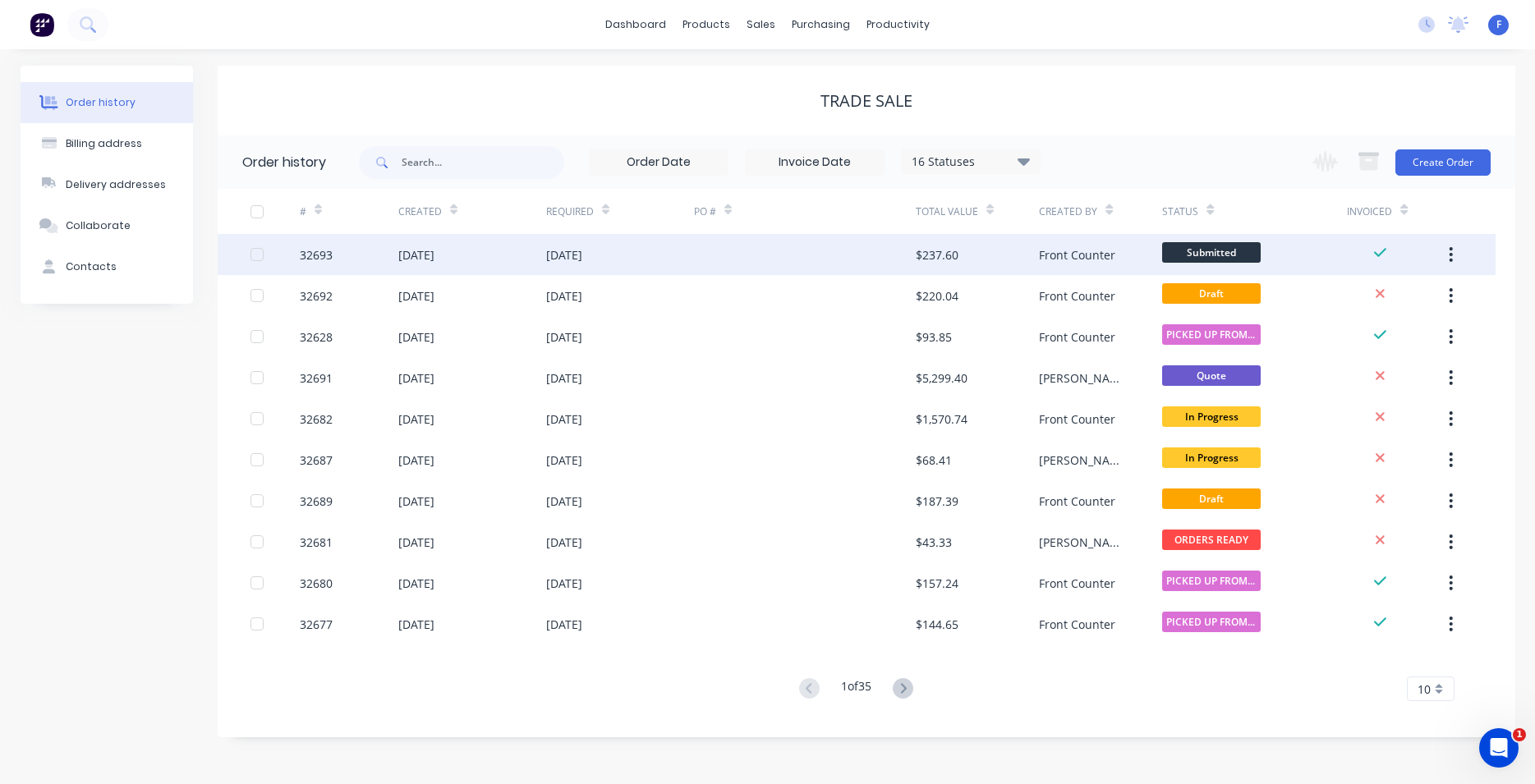
click at [973, 252] on div "$237.60" at bounding box center [976, 254] width 123 height 41
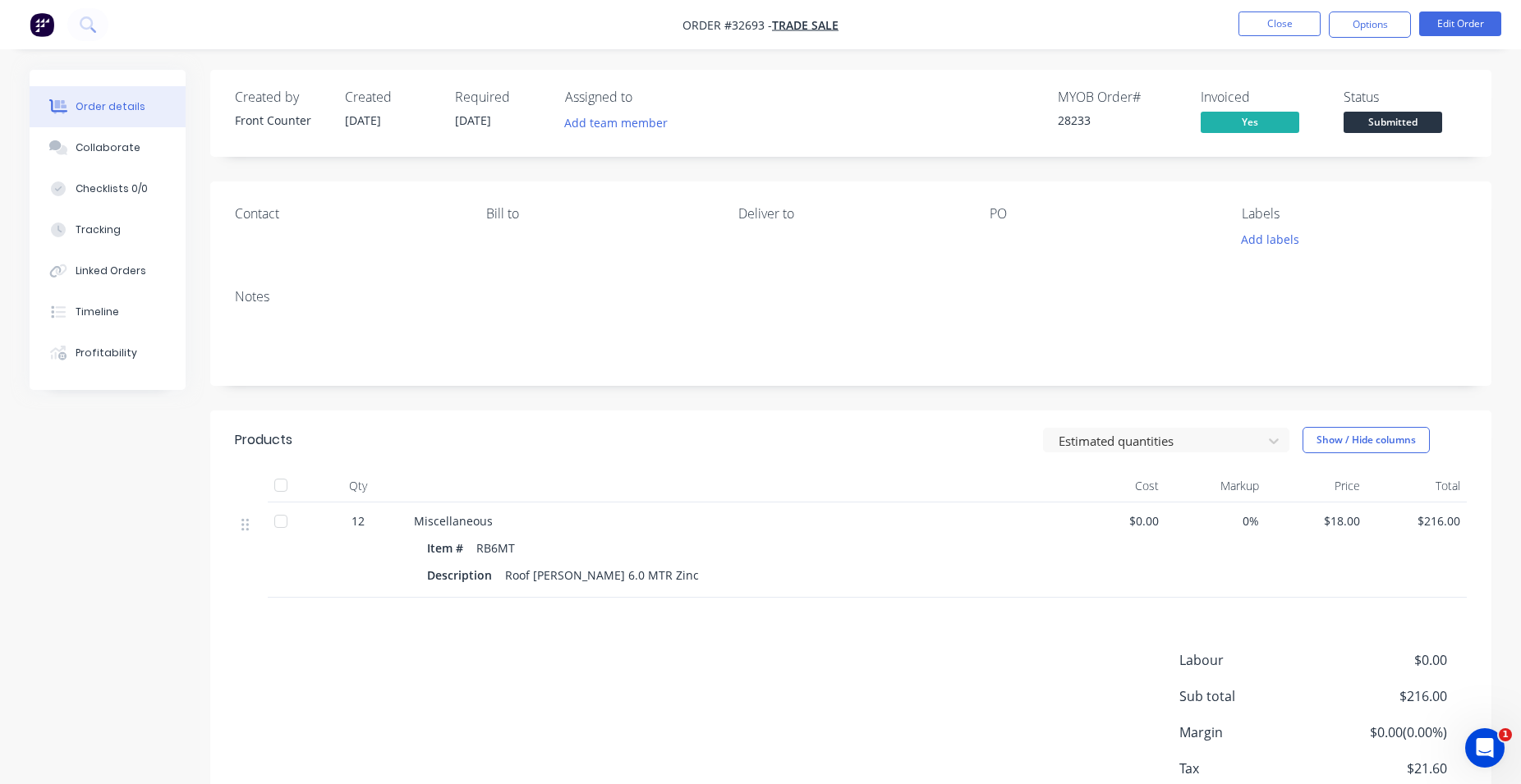
click at [1403, 123] on span "Submitted" at bounding box center [1393, 121] width 99 height 20
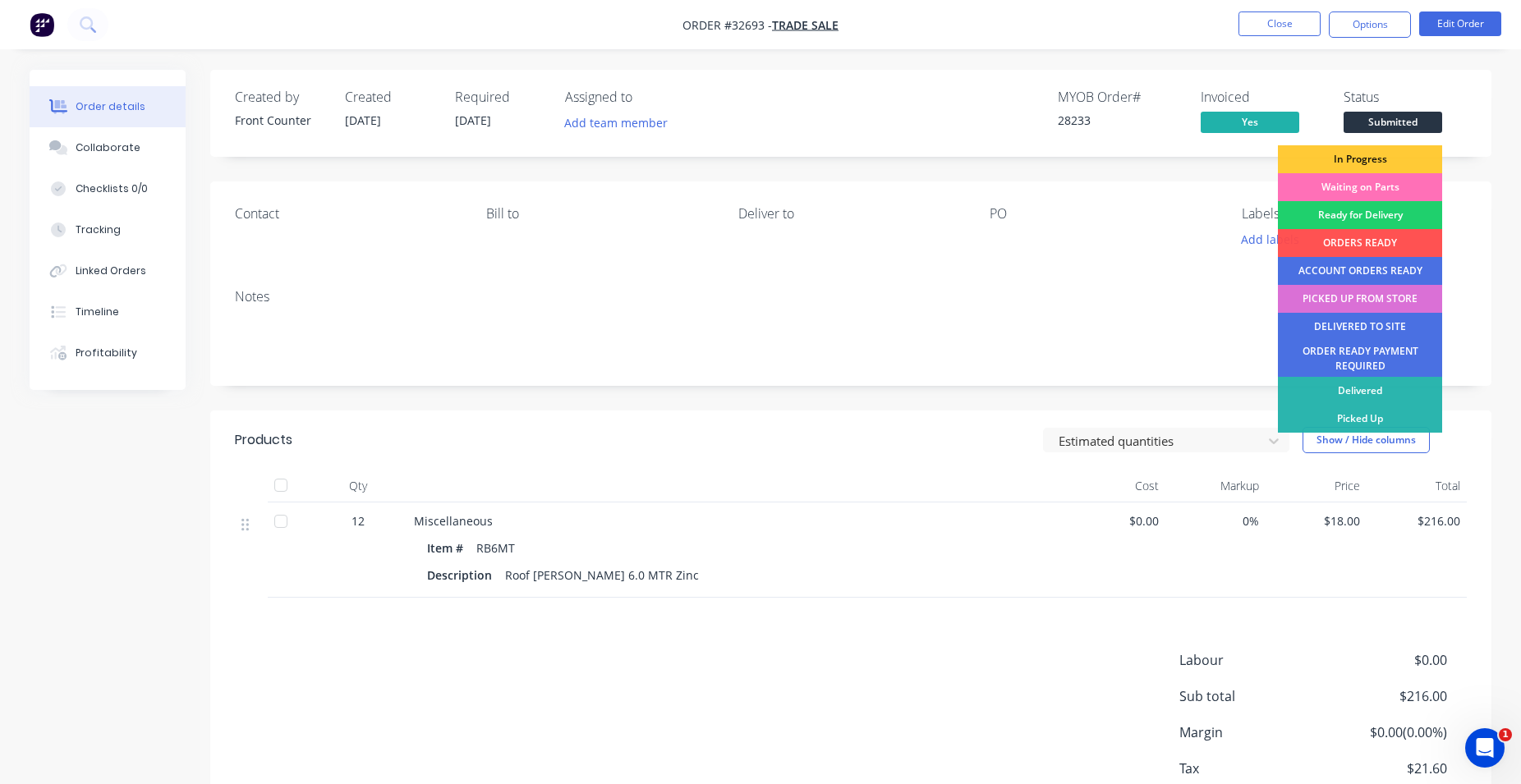
click at [1383, 291] on div "PICKED UP FROM STORE" at bounding box center [1360, 299] width 164 height 28
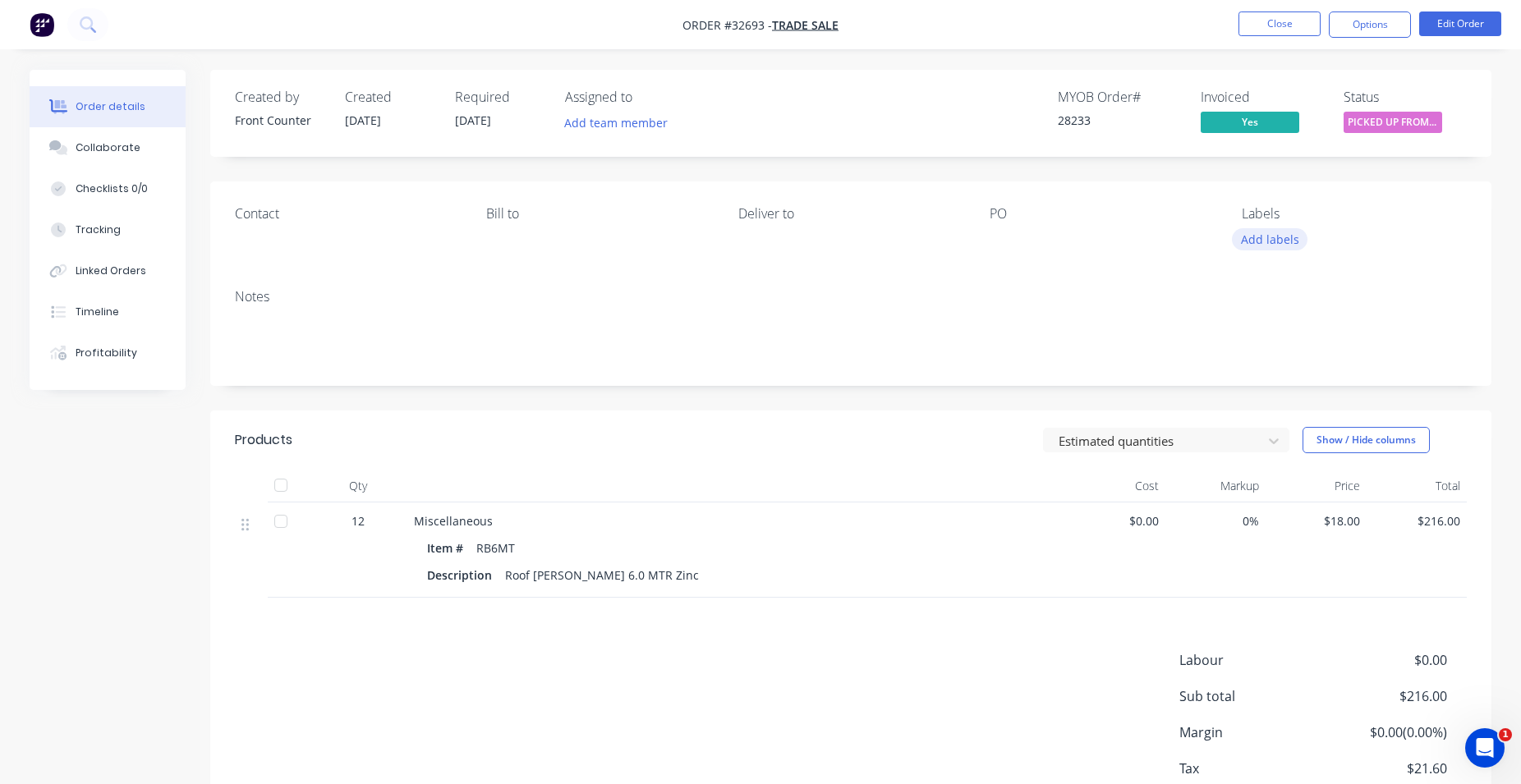
click at [1282, 238] on button "Add labels" at bounding box center [1269, 239] width 75 height 22
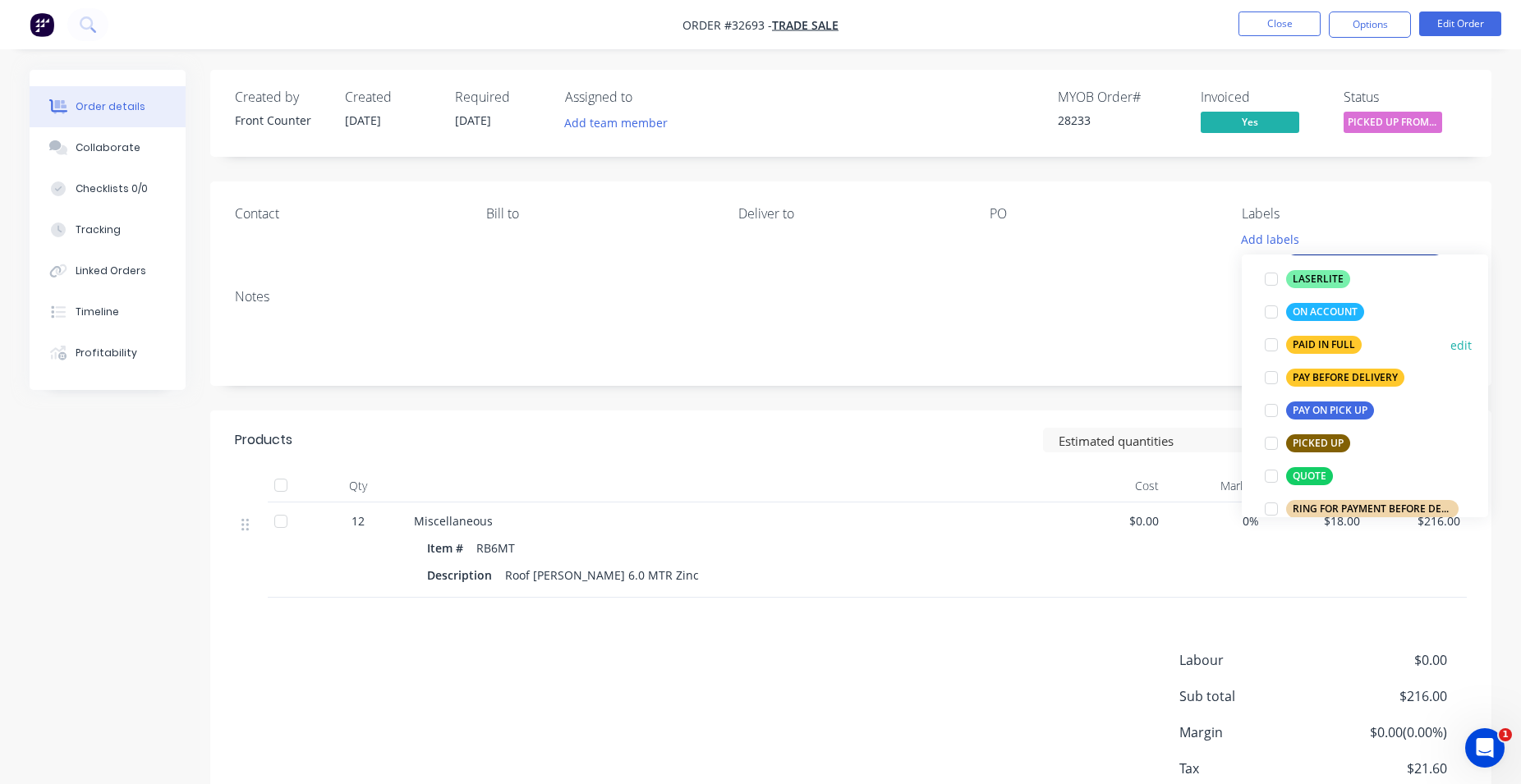
click at [1327, 349] on div "PAID IN FULL" at bounding box center [1323, 344] width 75 height 18
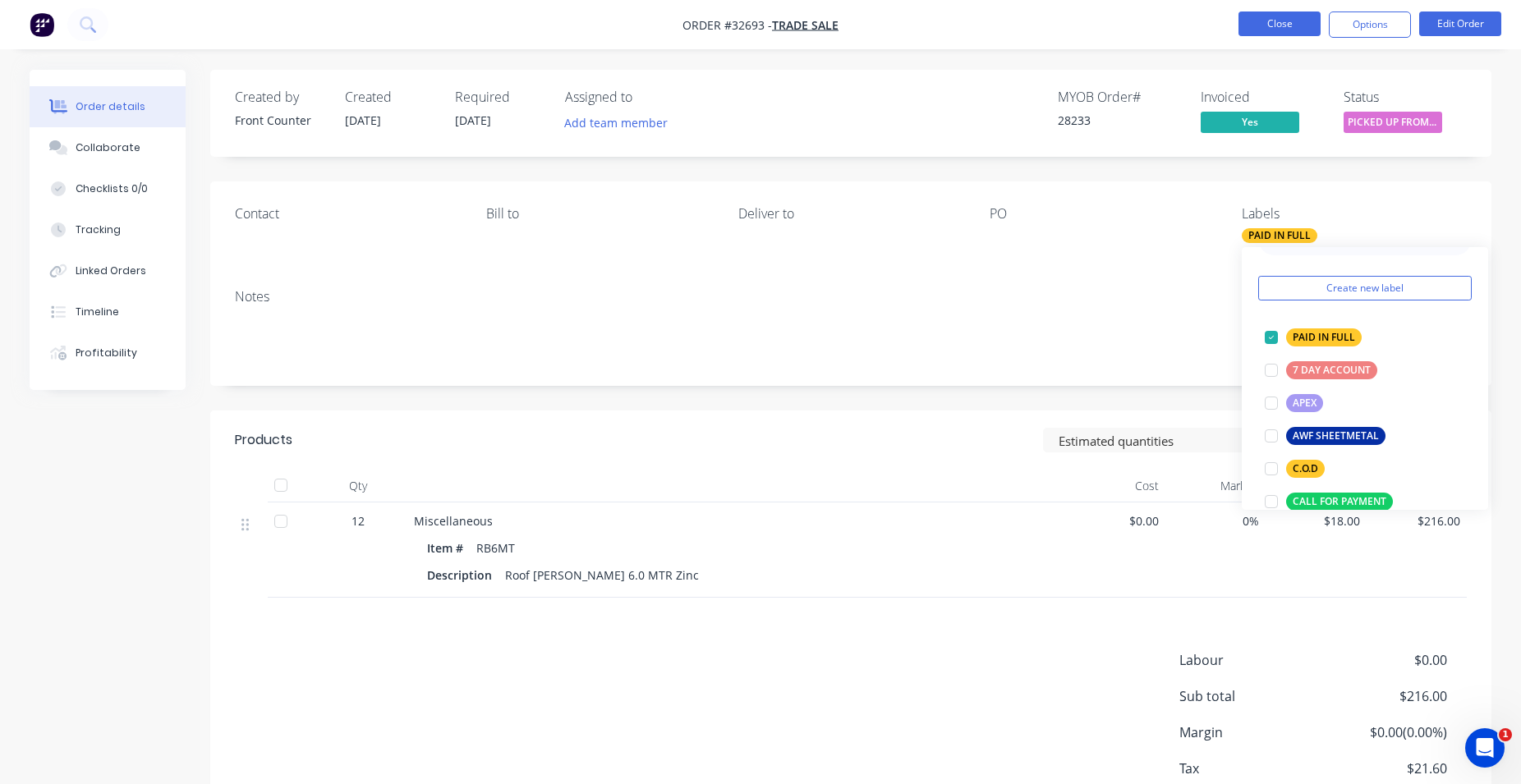
click at [1288, 18] on button "Close" at bounding box center [1279, 24] width 82 height 24
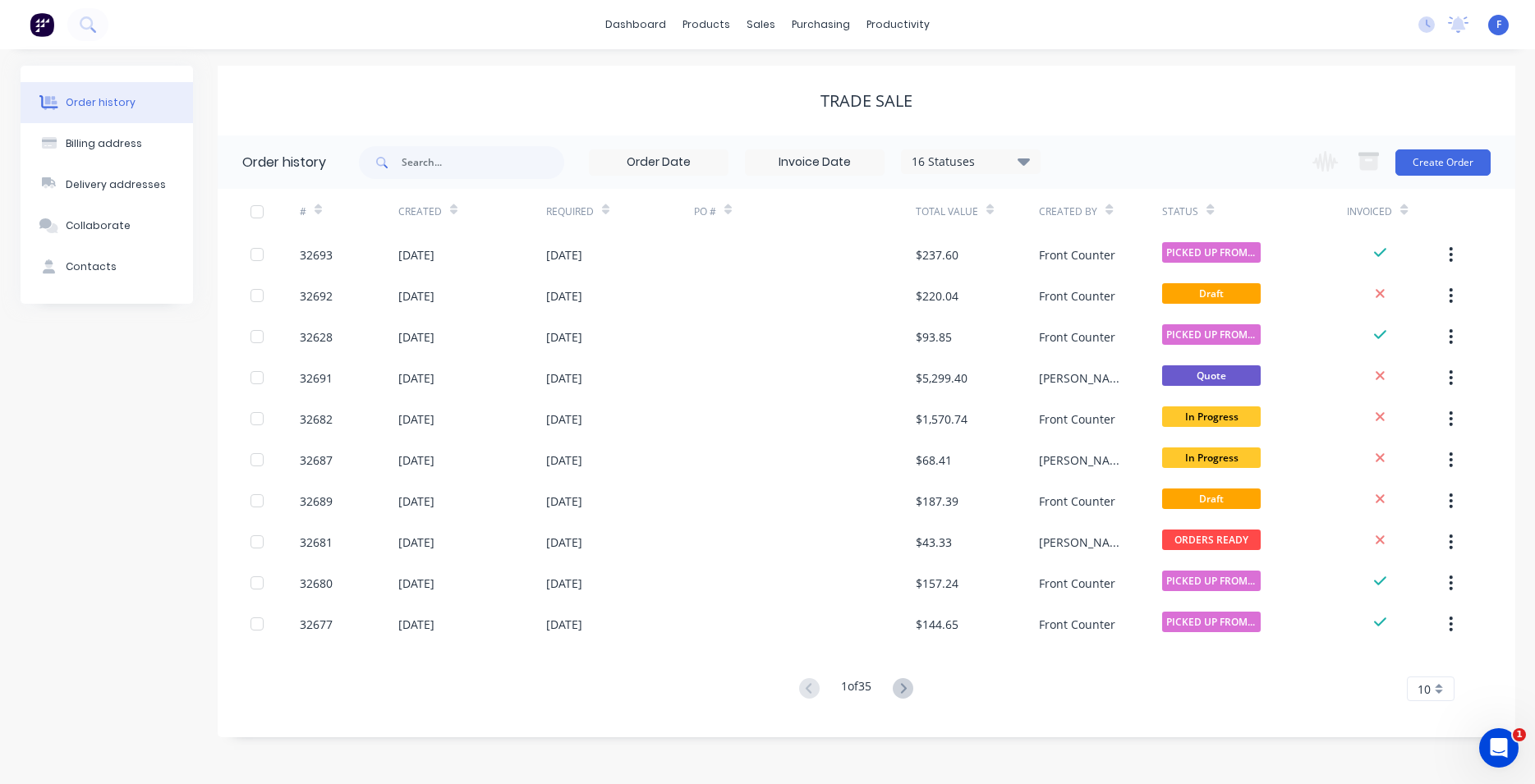
click at [35, 24] on img at bounding box center [42, 24] width 24 height 24
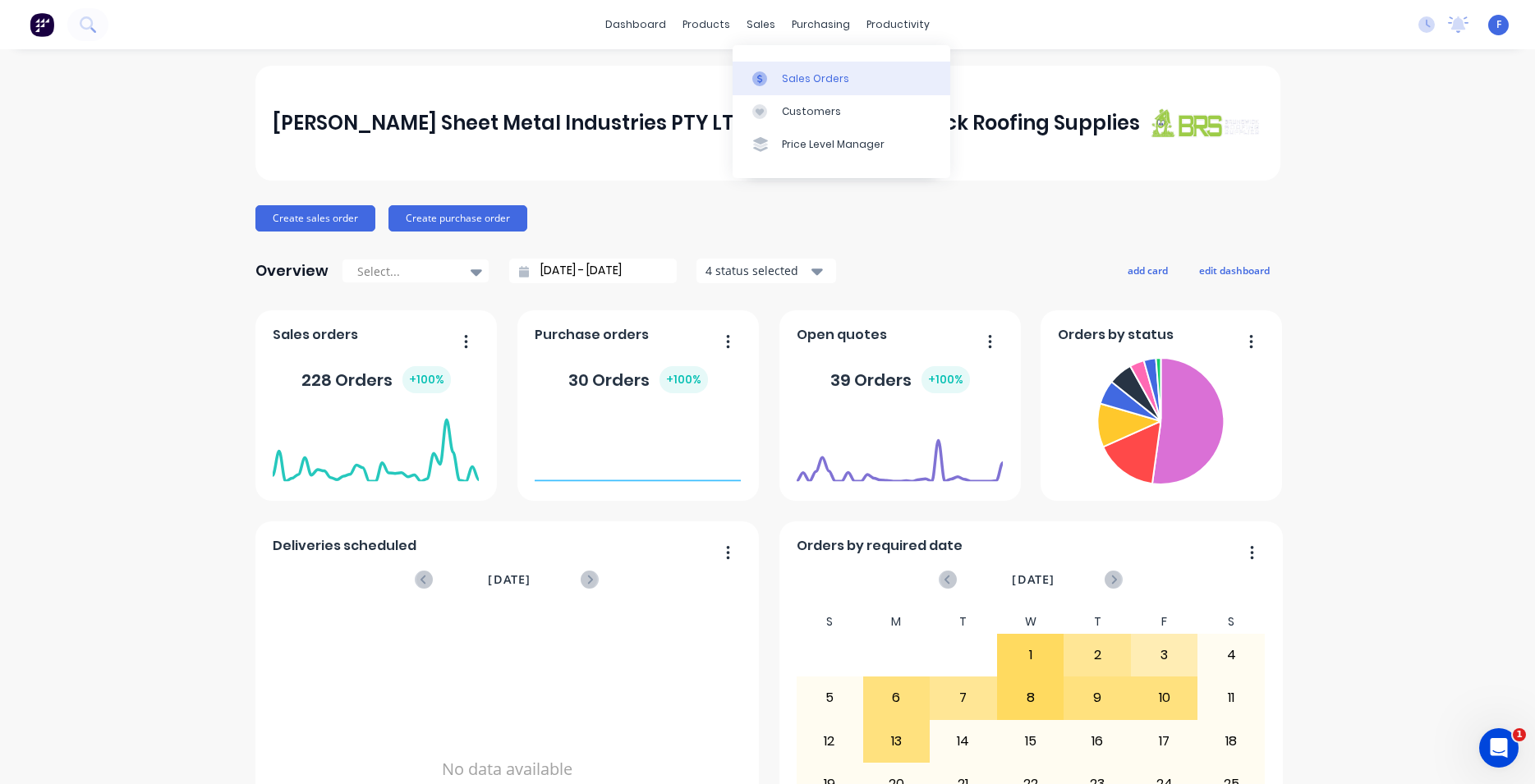
click at [821, 75] on div "Sales Orders" at bounding box center [815, 79] width 67 height 15
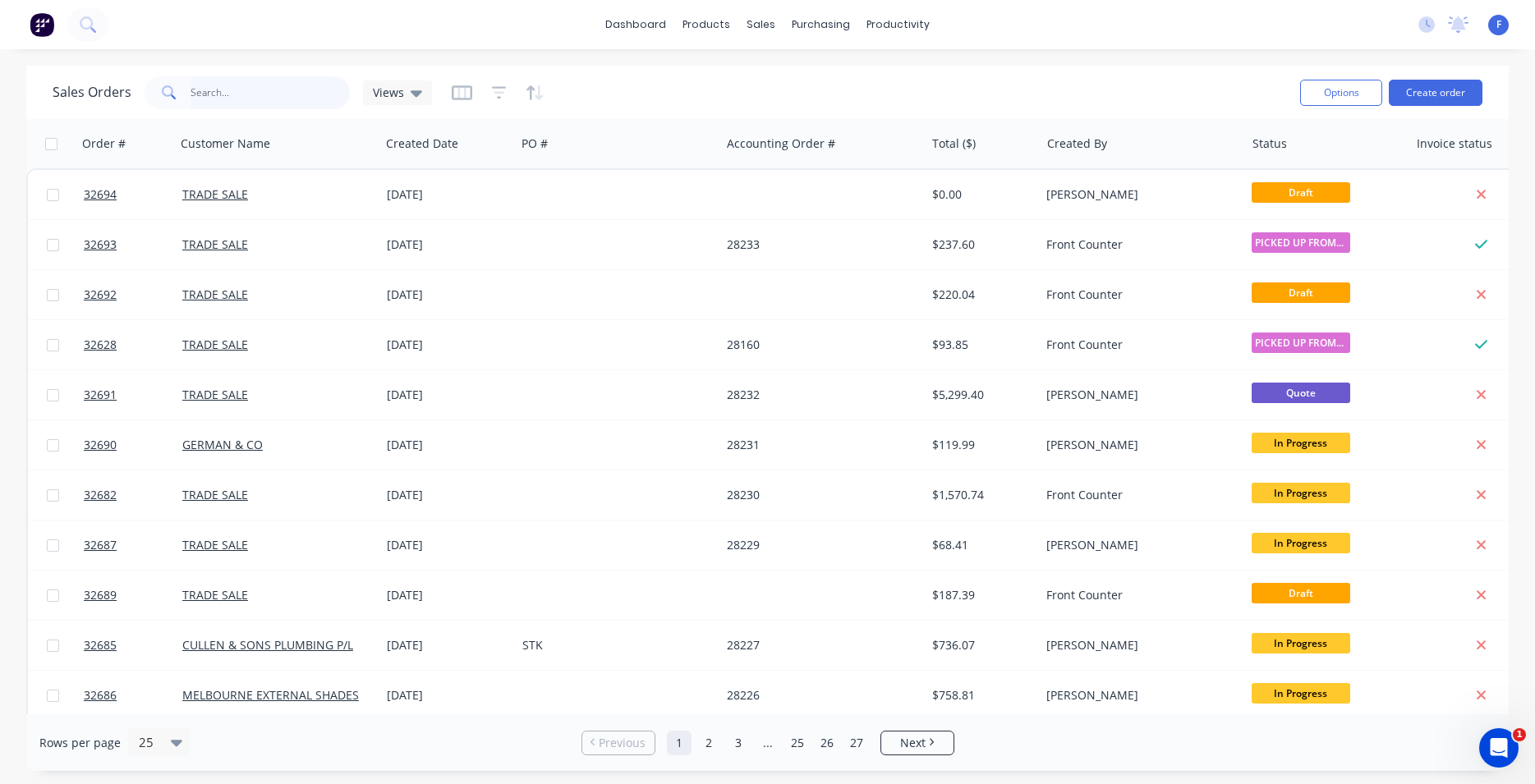
click at [236, 88] on input "text" at bounding box center [270, 93] width 160 height 33
type input "32667"
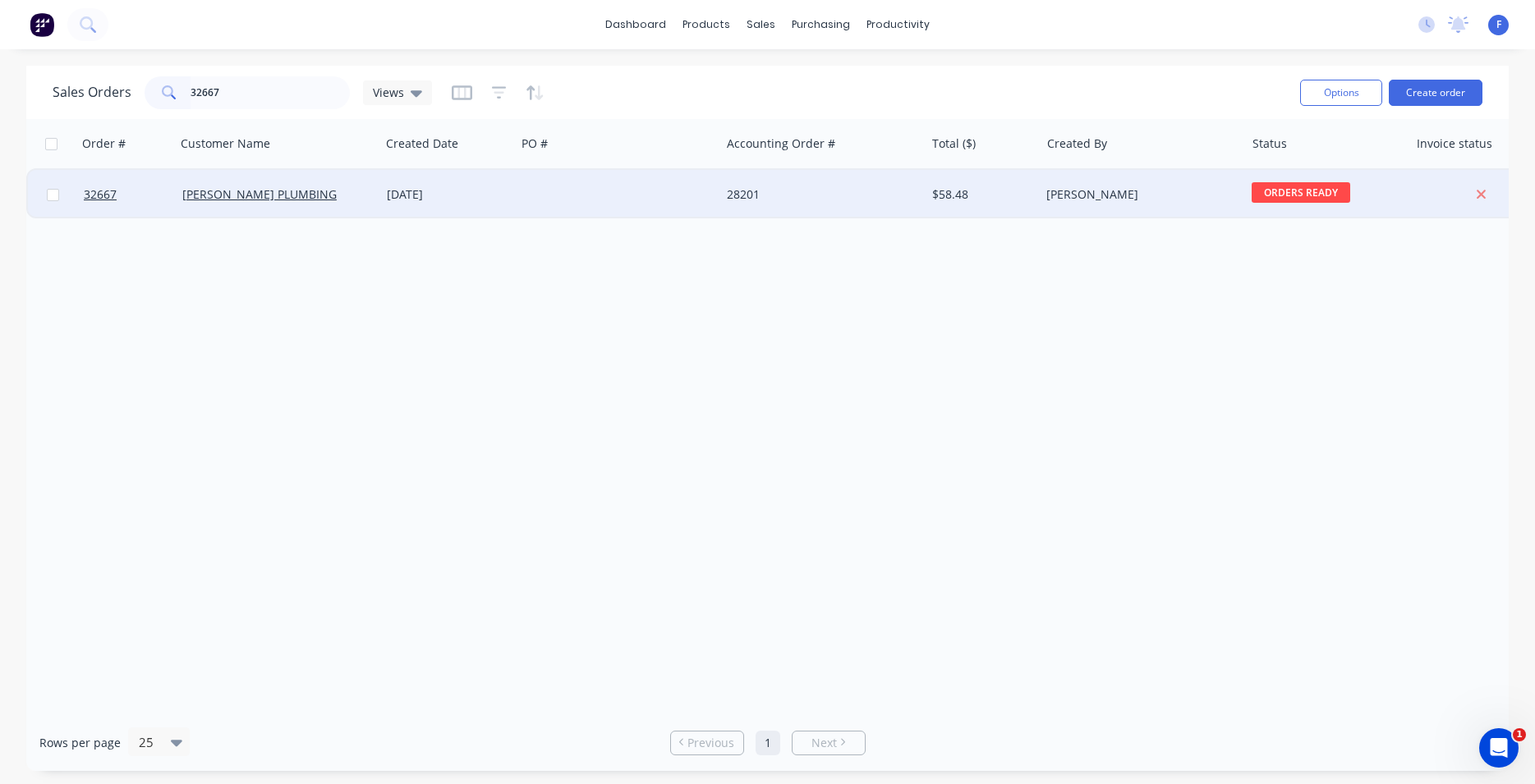
click at [735, 200] on div "28201" at bounding box center [817, 194] width 183 height 17
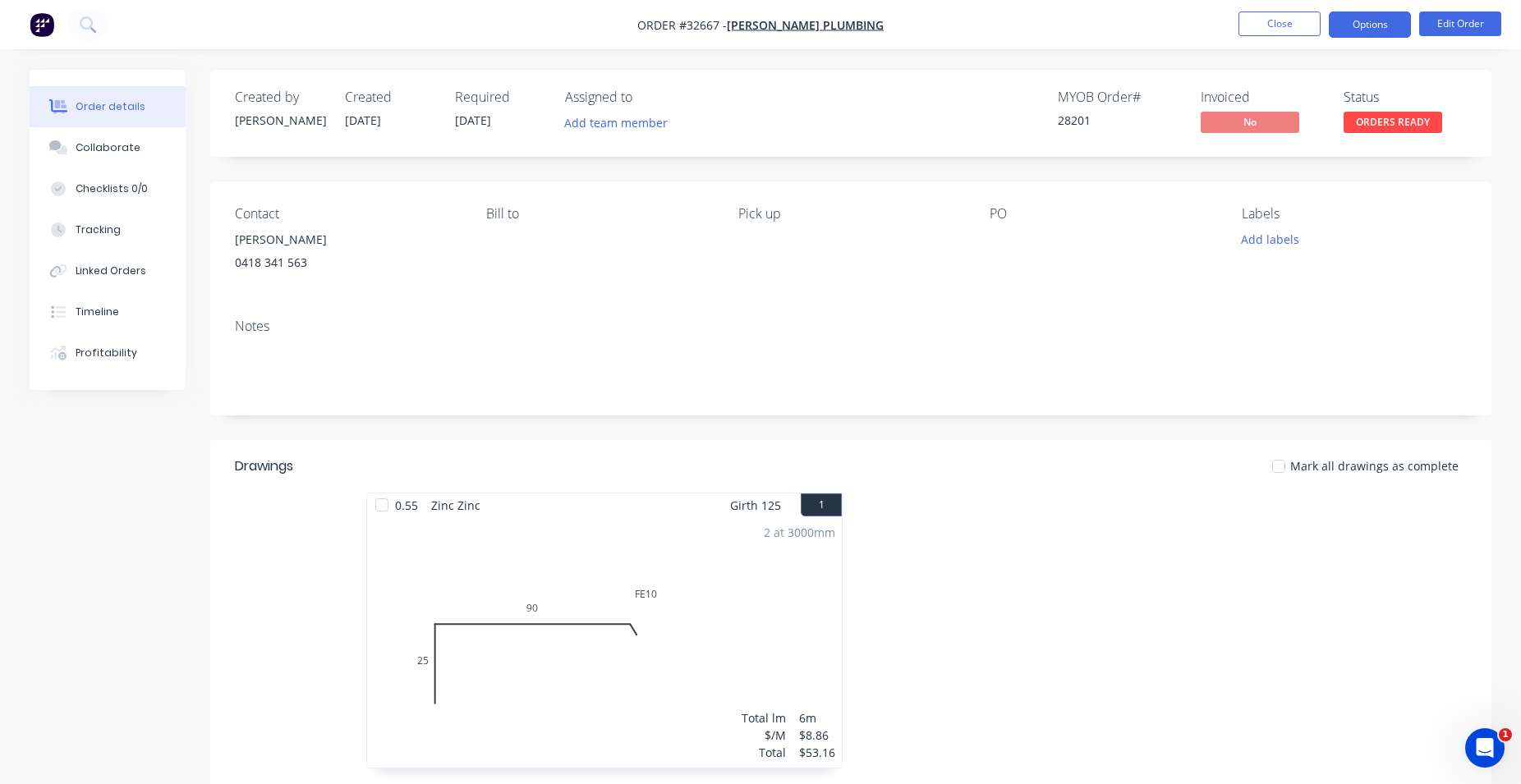
click at [1354, 20] on button "Options" at bounding box center [1370, 24] width 82 height 26
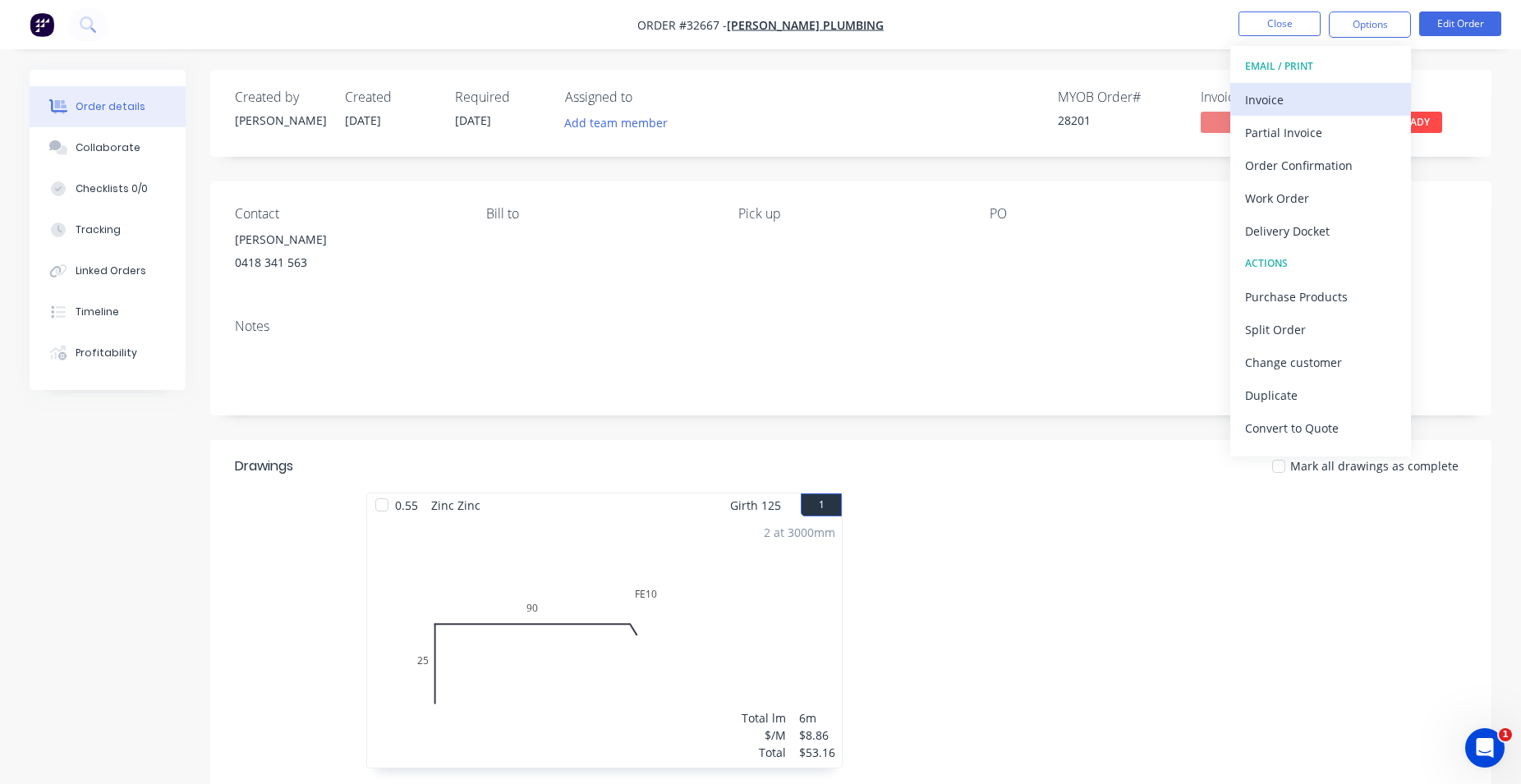
click at [1305, 101] on div "Invoice" at bounding box center [1320, 100] width 151 height 24
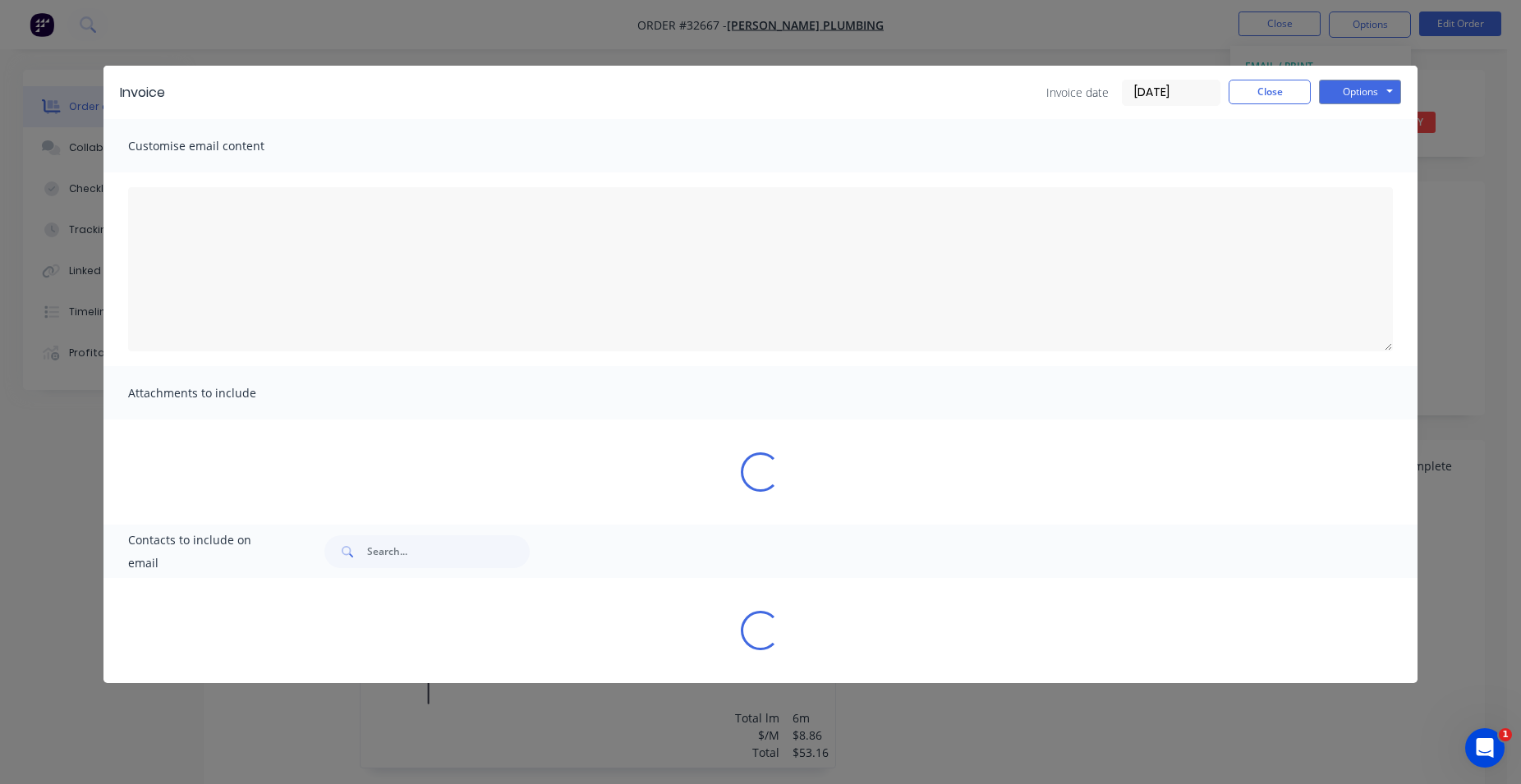
type textarea "A PDF copy of the order has been attached to this email. To view your order onl…"
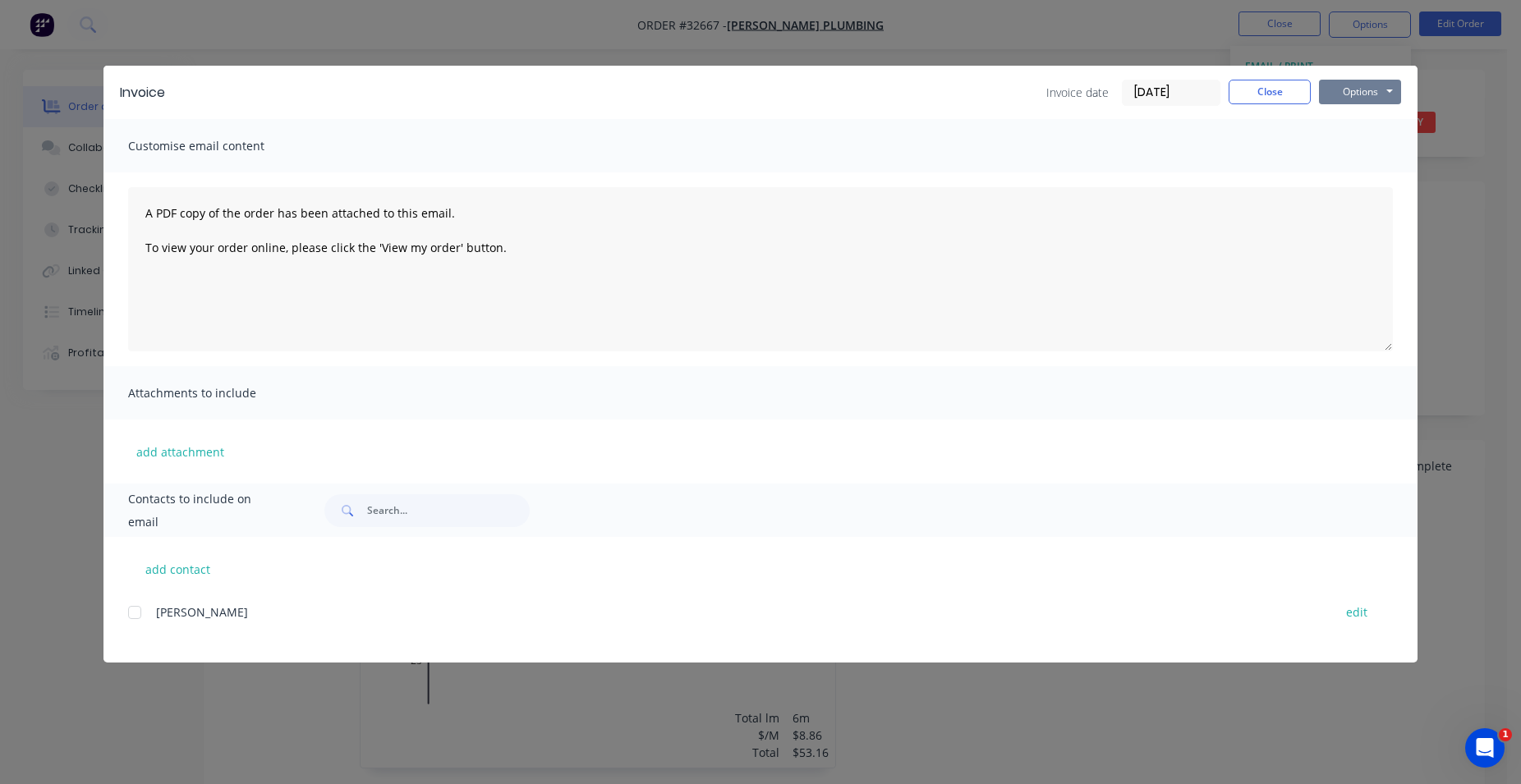
click at [1369, 90] on button "Options" at bounding box center [1360, 92] width 82 height 24
click at [1375, 142] on button "Print" at bounding box center [1372, 148] width 105 height 27
click at [1283, 92] on button "Close" at bounding box center [1269, 92] width 82 height 24
